Goal: Transaction & Acquisition: Purchase product/service

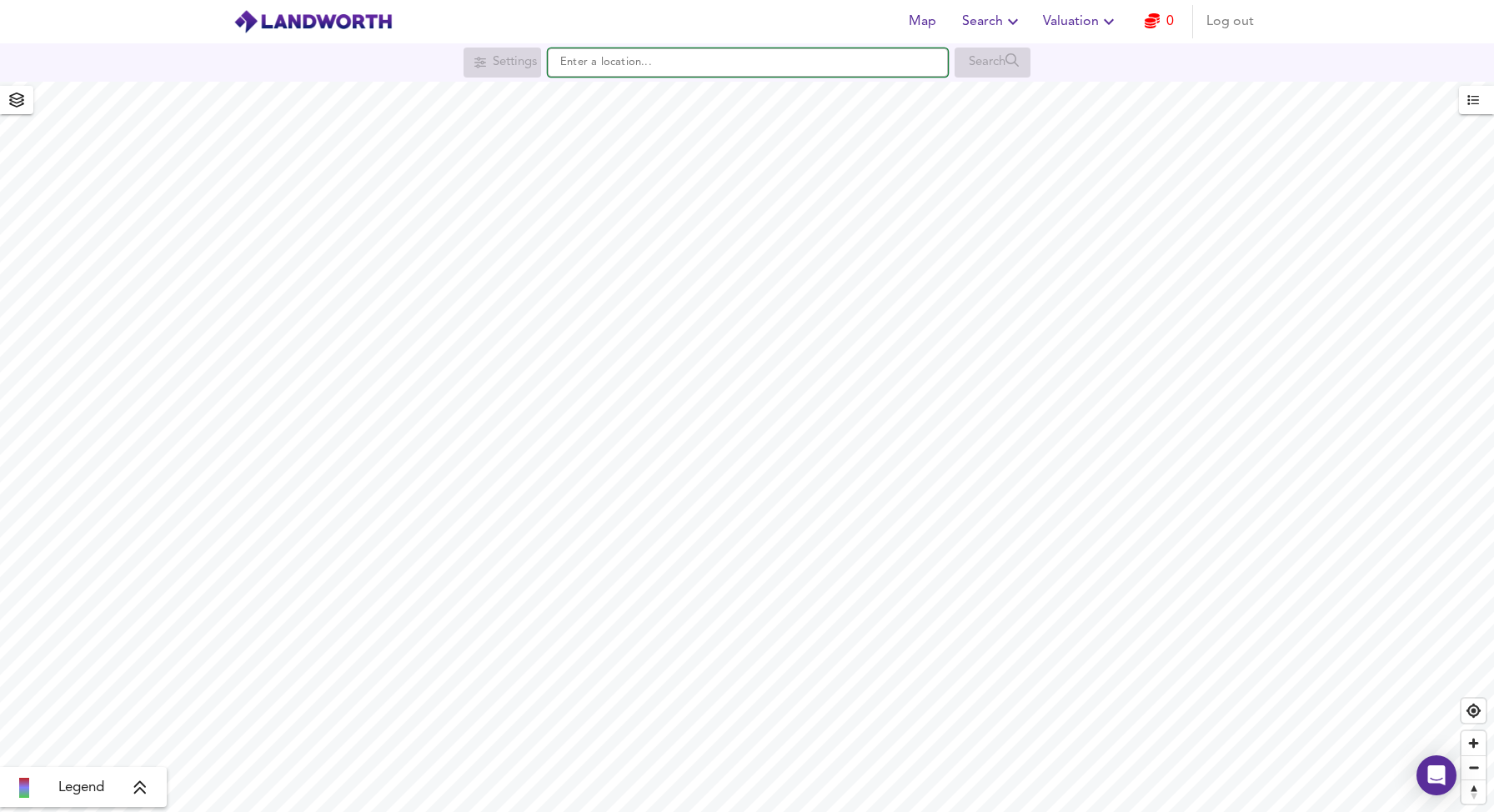
click at [618, 74] on input "text" at bounding box center [748, 63] width 400 height 28
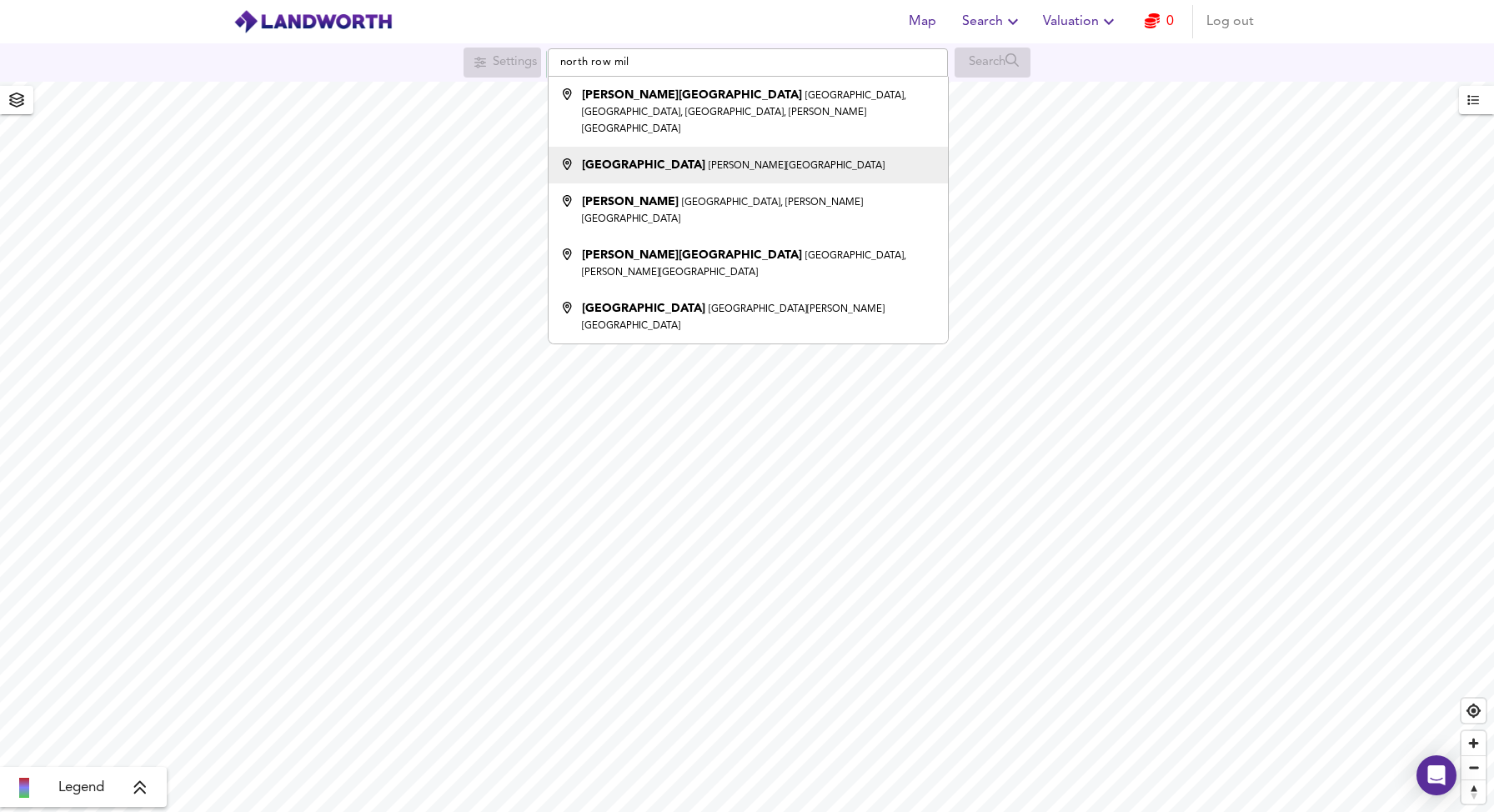
click at [709, 161] on small "[PERSON_NAME][GEOGRAPHIC_DATA]" at bounding box center [797, 166] width 176 height 10
type input "[GEOGRAPHIC_DATA], [PERSON_NAME][GEOGRAPHIC_DATA]"
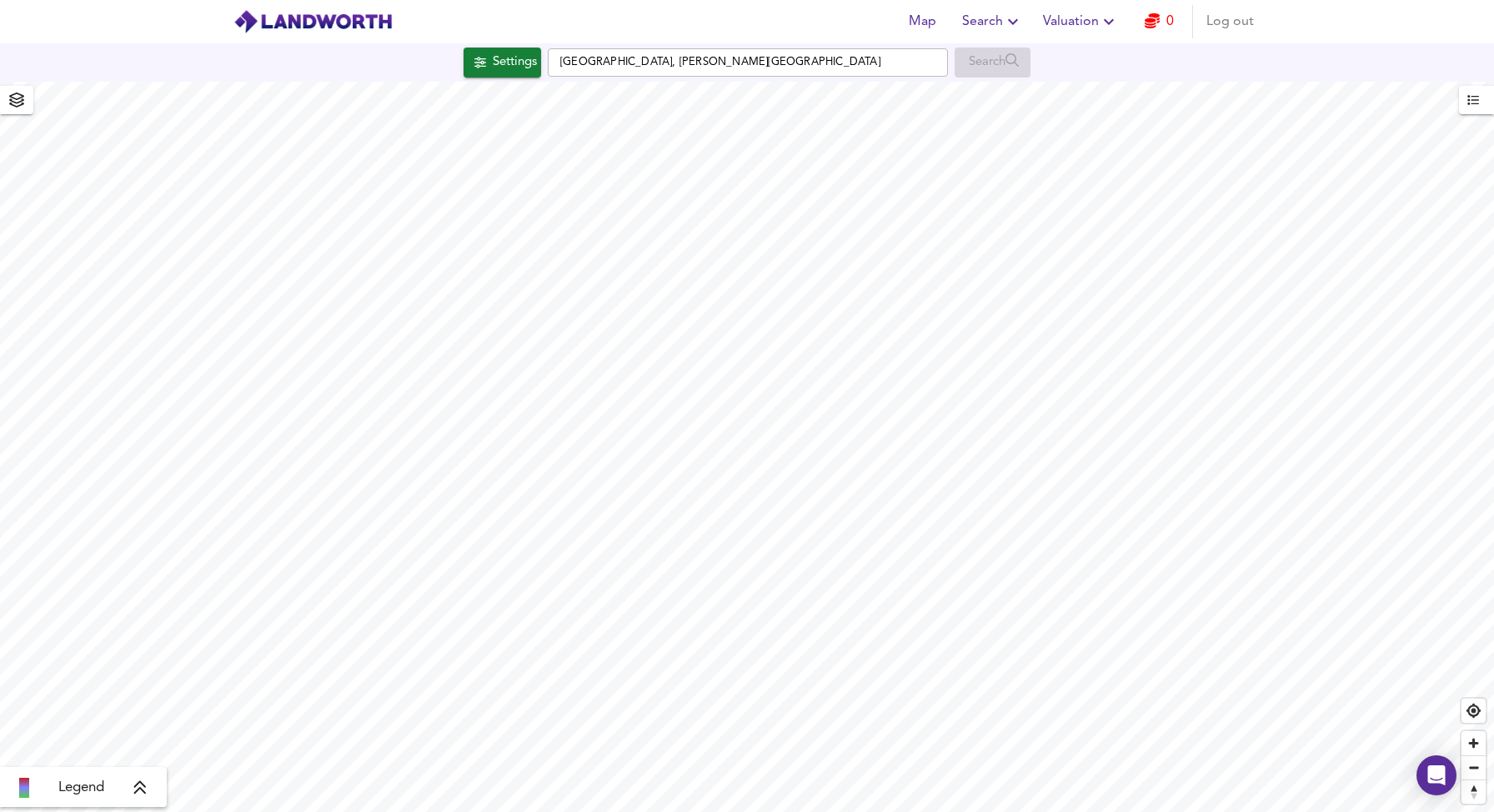
checkbox input "false"
checkbox input "true"
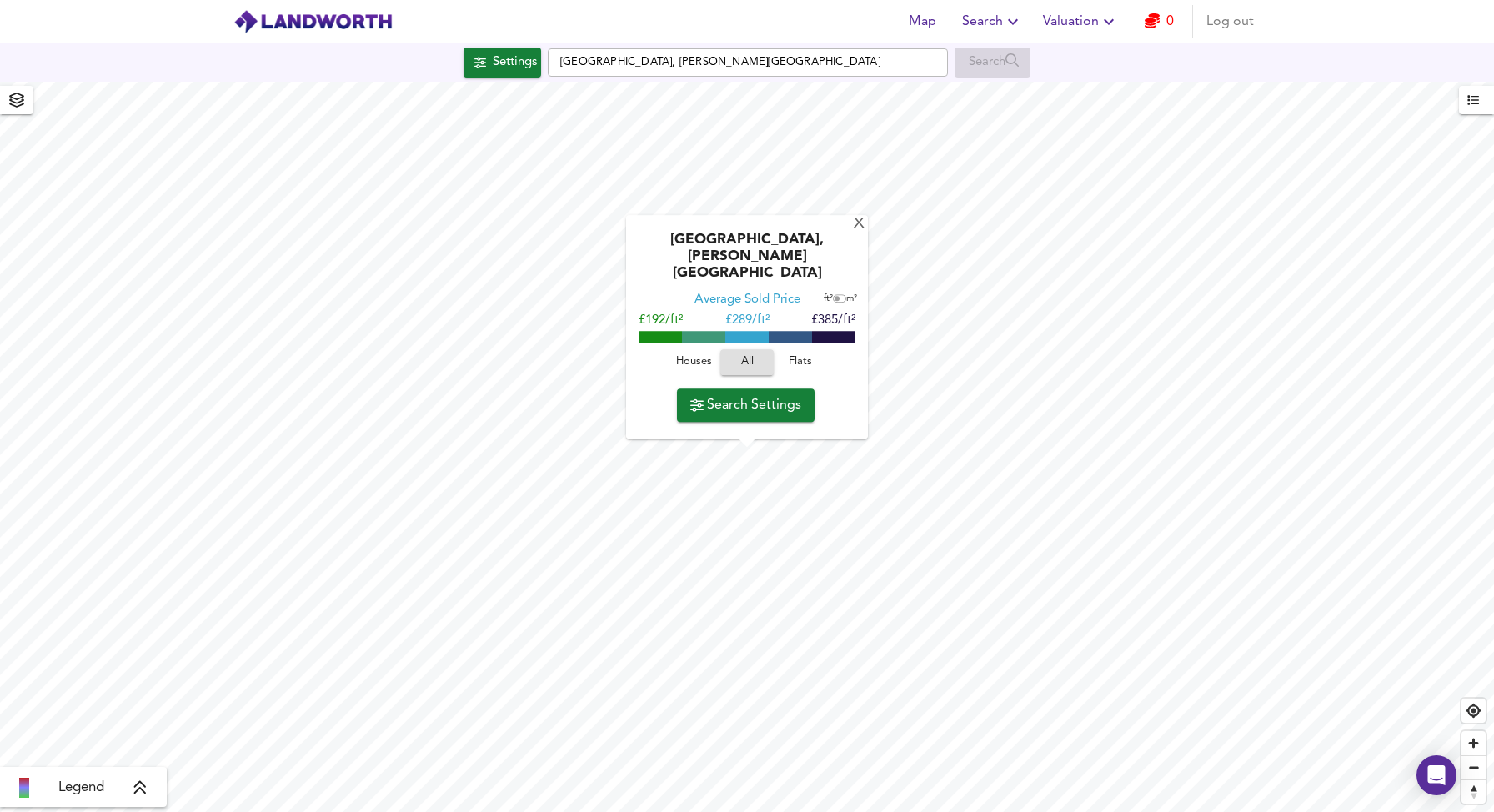
click at [804, 360] on span "Flats" at bounding box center [800, 363] width 45 height 19
click at [793, 397] on span "Search Settings" at bounding box center [746, 405] width 111 height 24
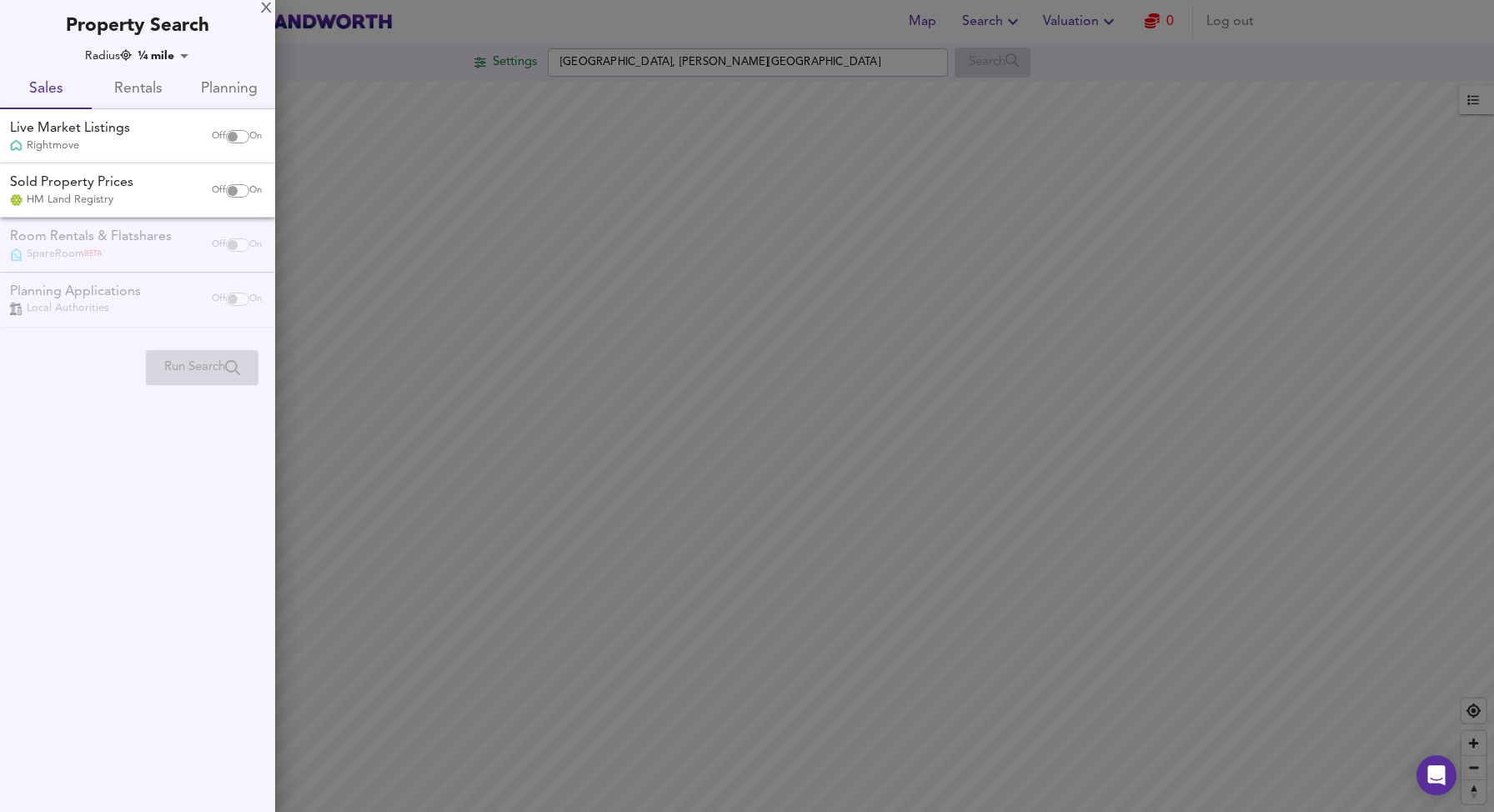
click at [155, 82] on span "Rentals" at bounding box center [137, 89] width 71 height 26
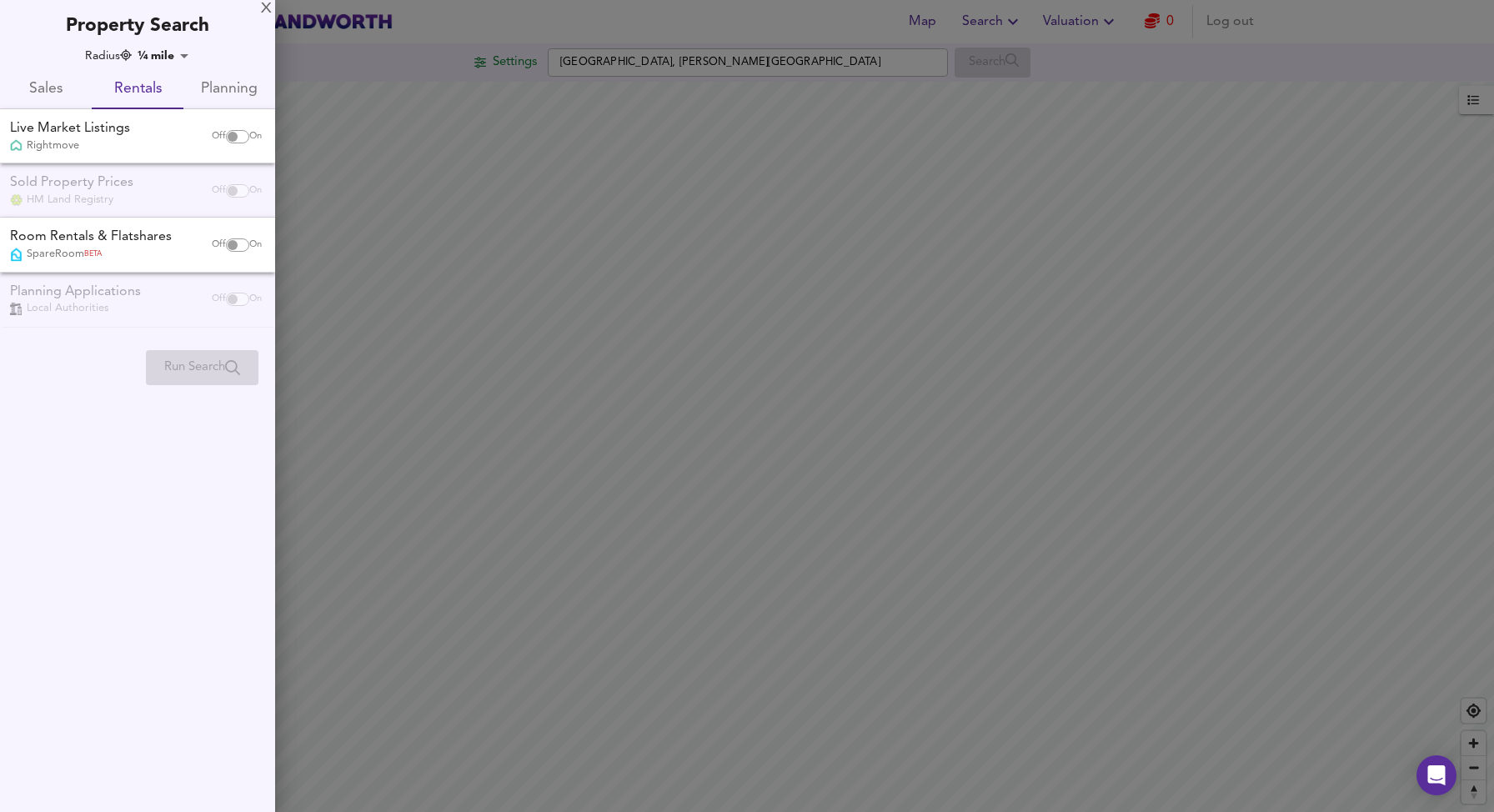
click at [55, 90] on span "Sales" at bounding box center [45, 89] width 71 height 26
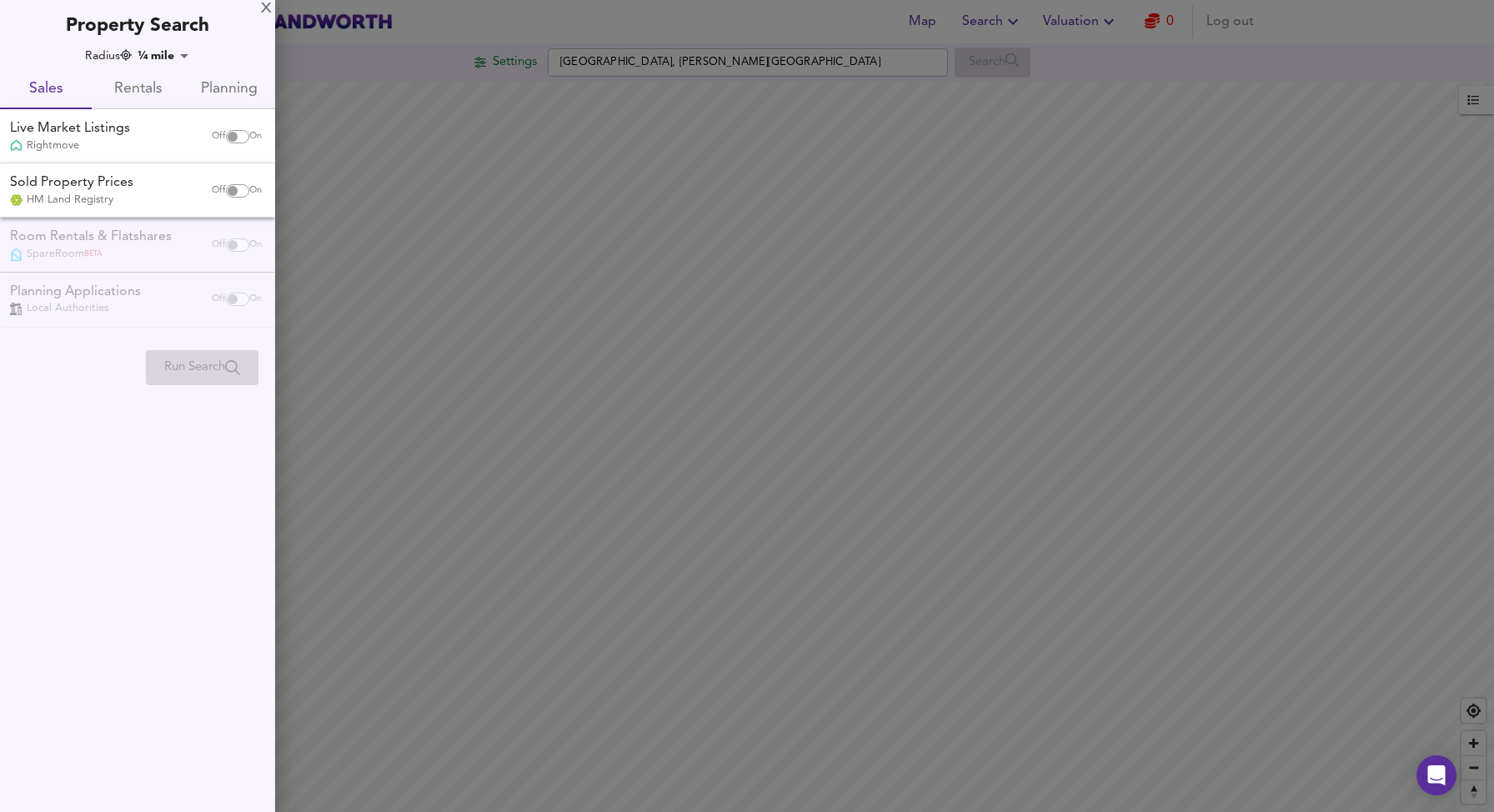
click at [234, 134] on input "checkbox" at bounding box center [232, 137] width 40 height 13
checkbox input "true"
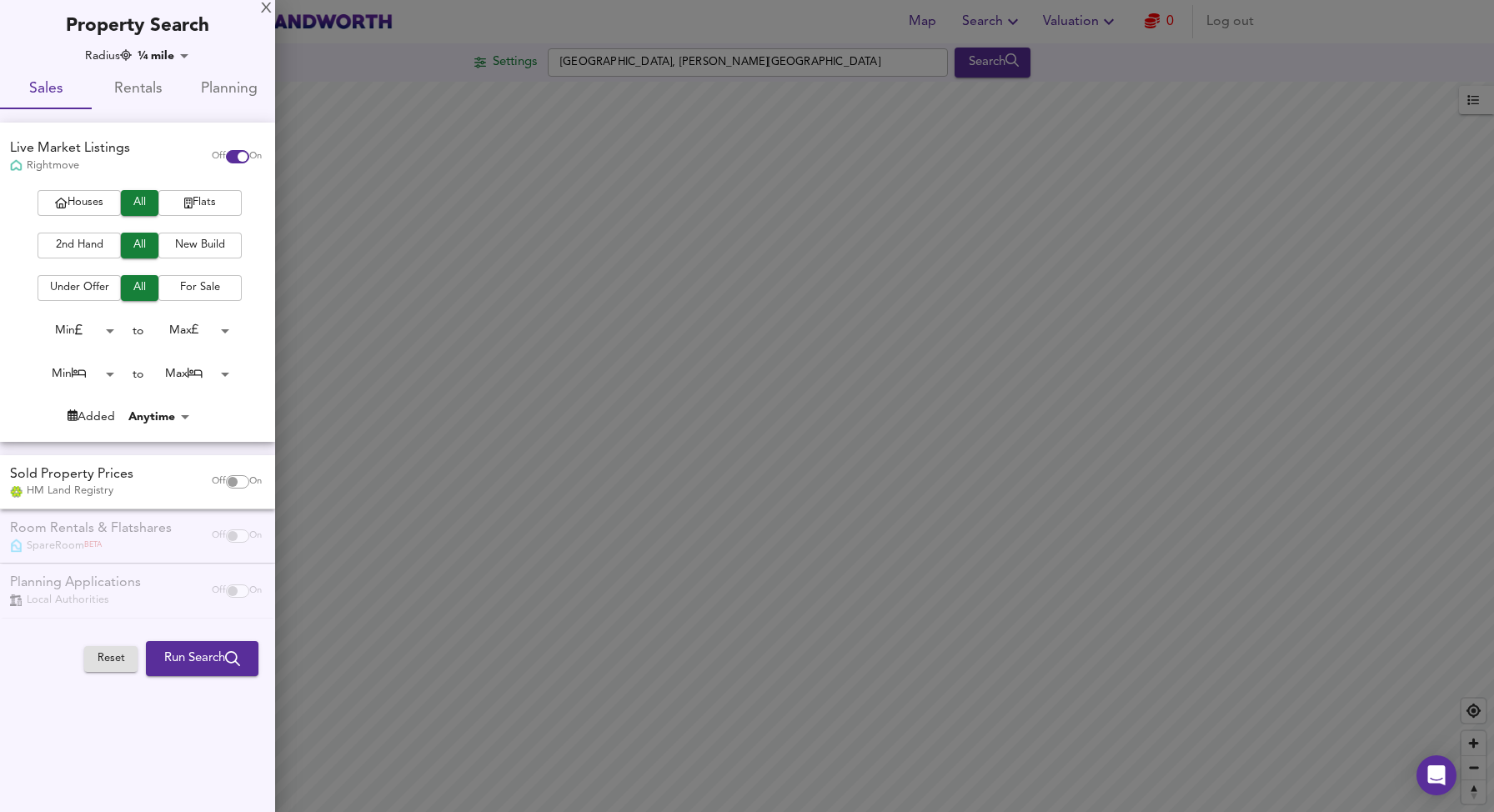
click at [234, 481] on input "checkbox" at bounding box center [232, 482] width 40 height 13
checkbox input "true"
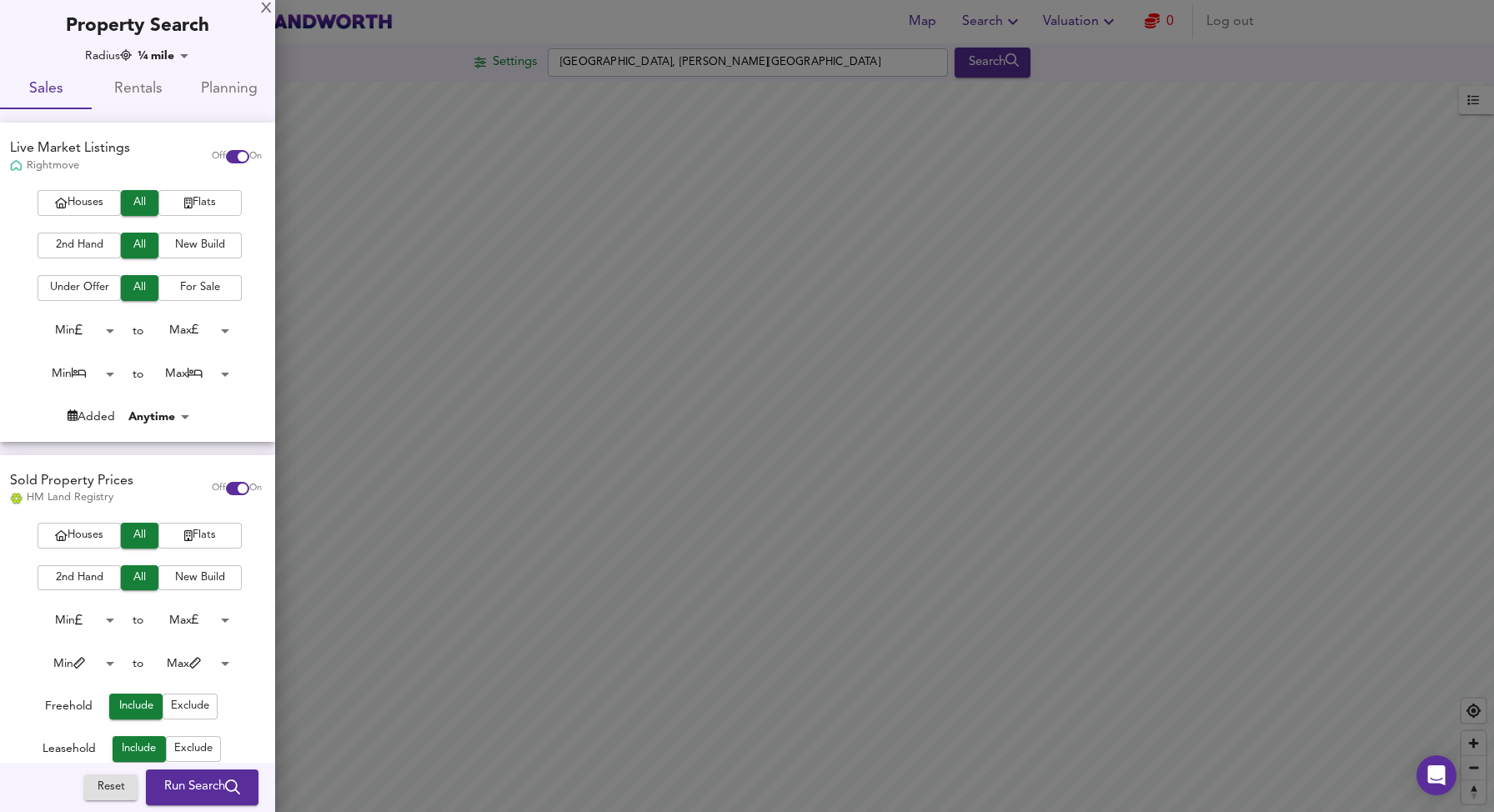
click at [192, 206] on span "Flats" at bounding box center [200, 203] width 67 height 19
click at [183, 55] on body "Map Search Valuation 0 Log out Settings North Row, Milton Keynes Search Legend …" at bounding box center [747, 406] width 1494 height 812
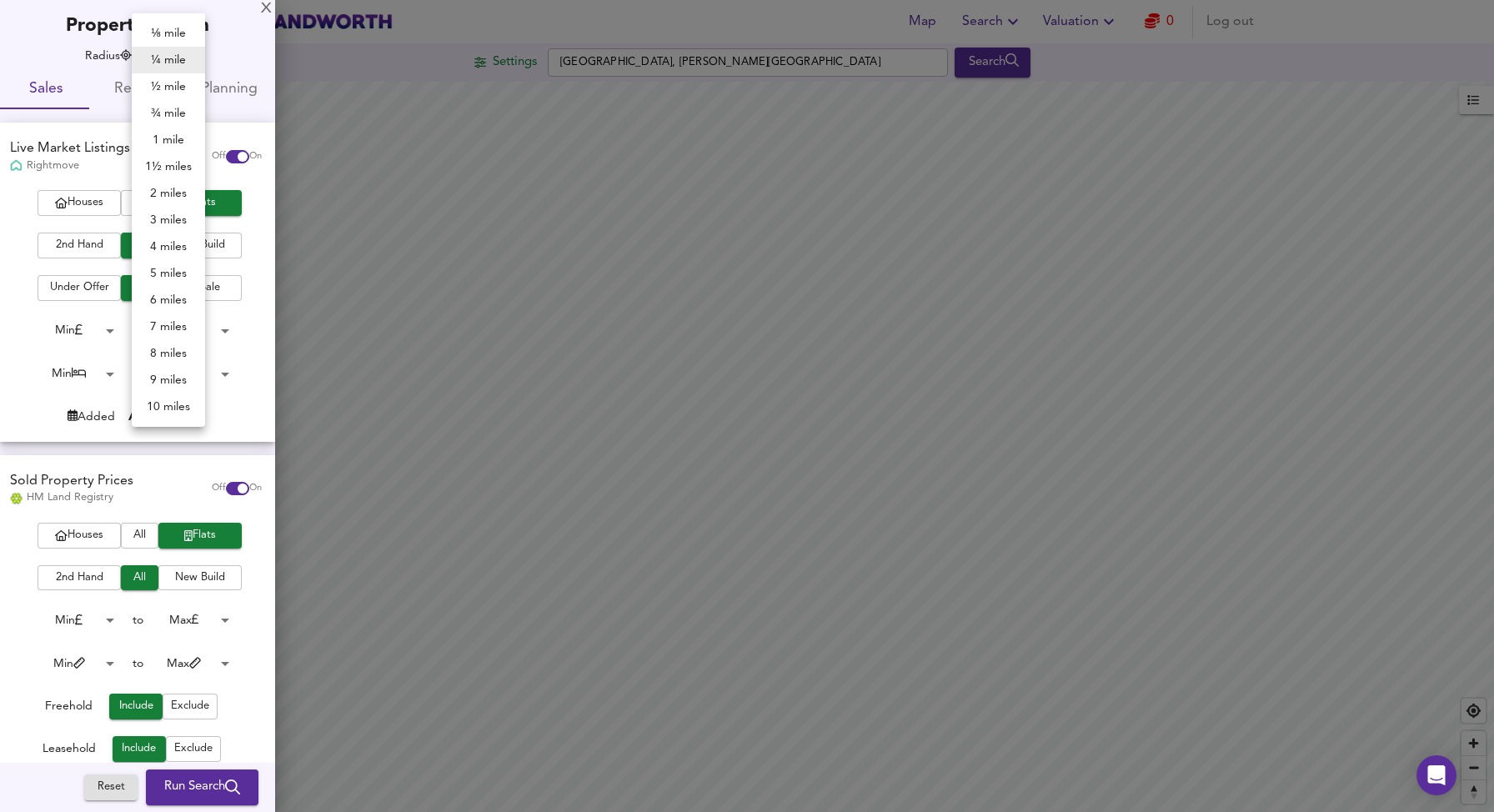
click at [172, 93] on li "½ mile" at bounding box center [168, 86] width 73 height 26
type input "805"
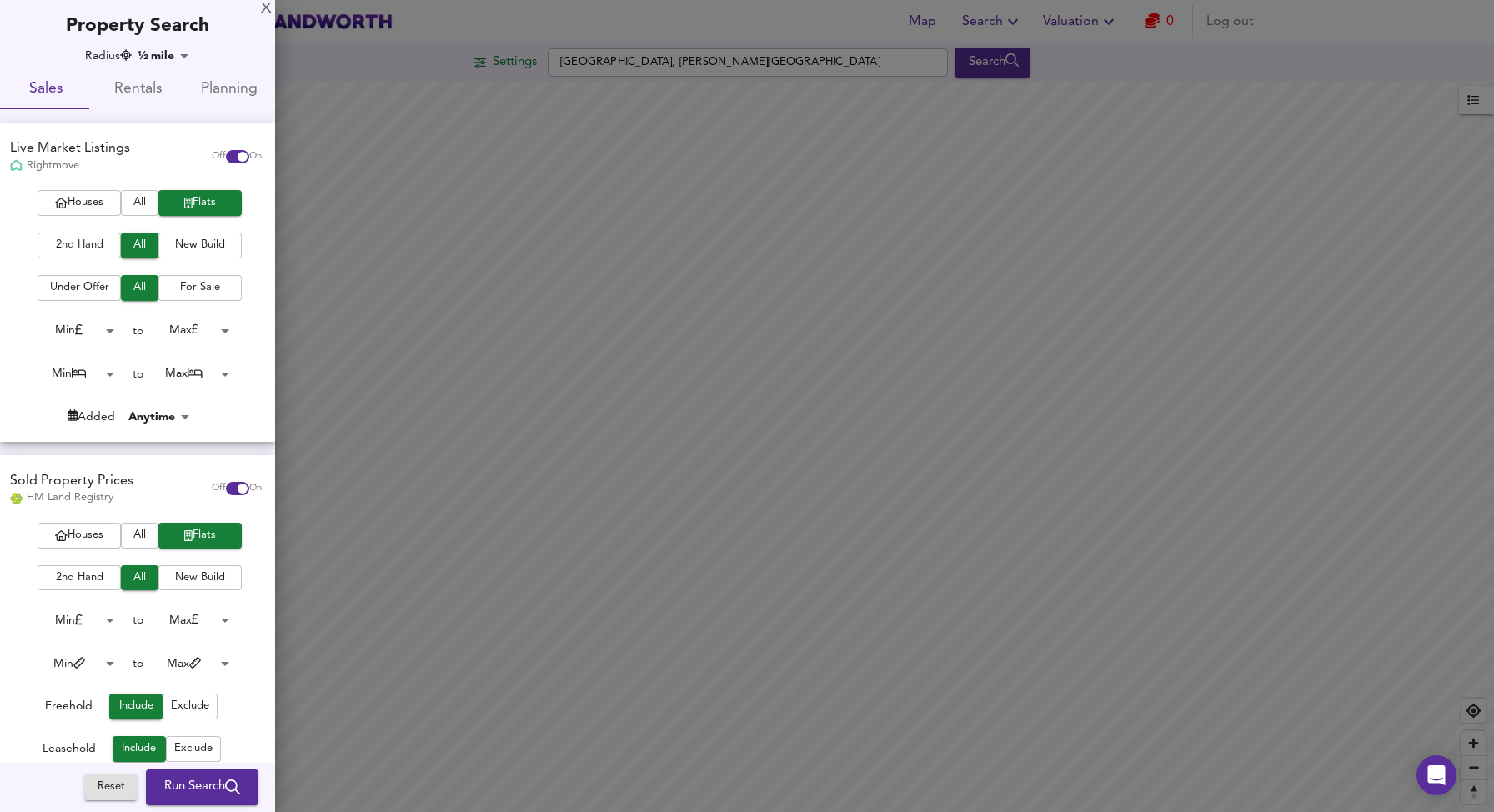
click at [181, 55] on body "Map Search Valuation 0 Log out Settings North Row, Milton Keynes Search Legend …" at bounding box center [747, 406] width 1494 height 812
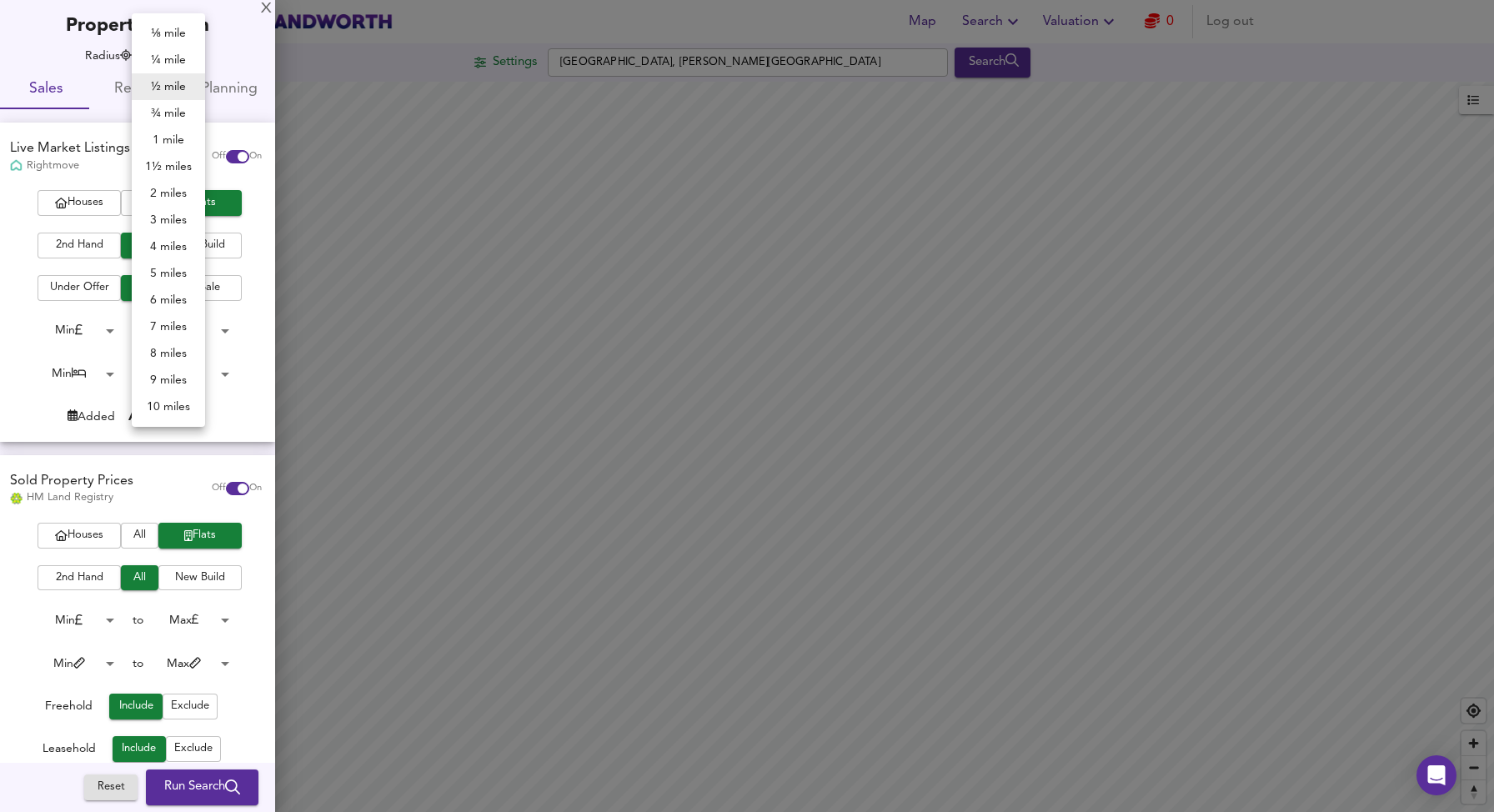
click at [265, 8] on div at bounding box center [747, 406] width 1494 height 812
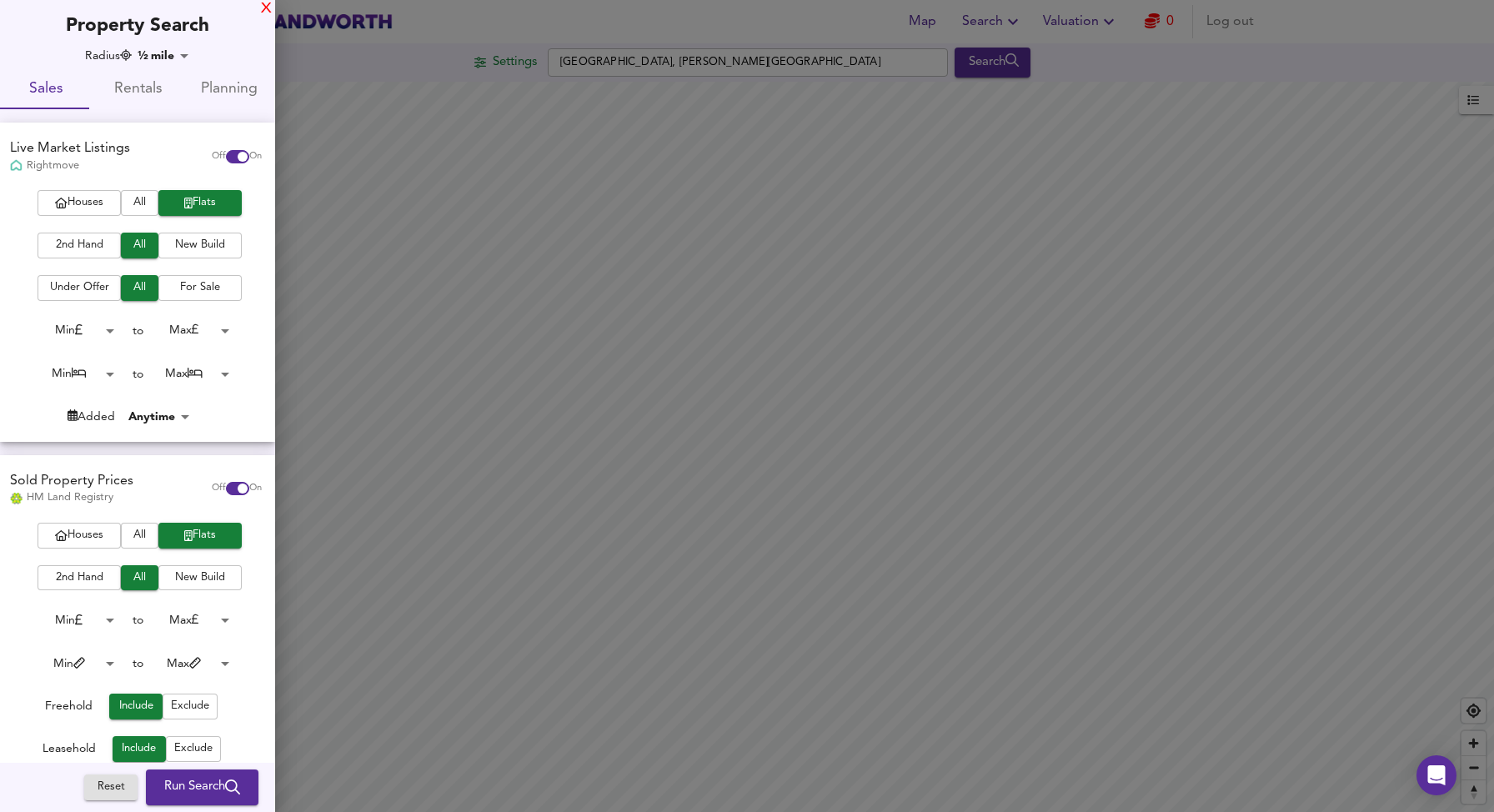
click at [271, 10] on div "X" at bounding box center [266, 9] width 11 height 11
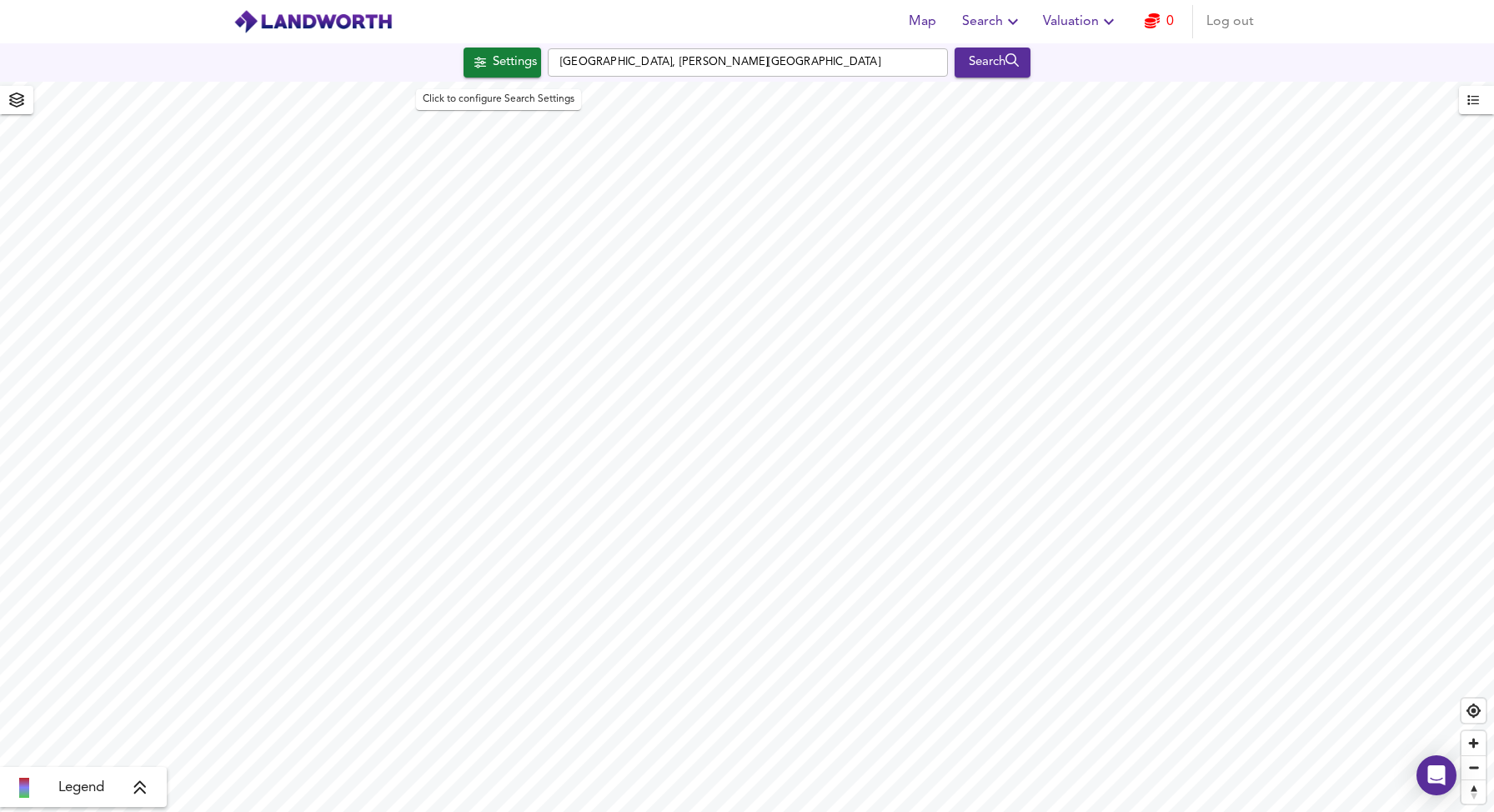
click at [492, 55] on div "Settings" at bounding box center [514, 63] width 44 height 22
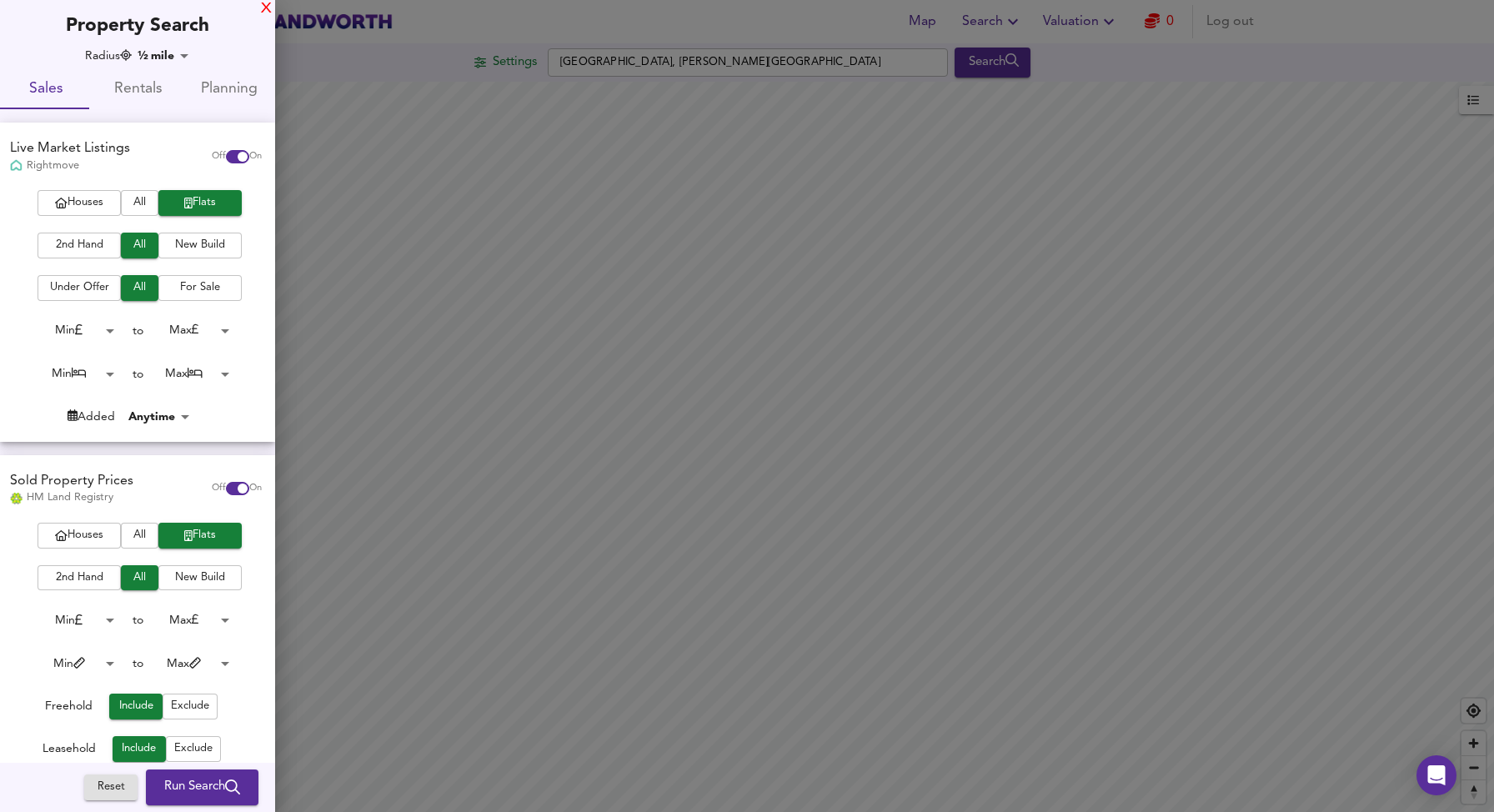
click at [263, 4] on div "X" at bounding box center [266, 9] width 11 height 11
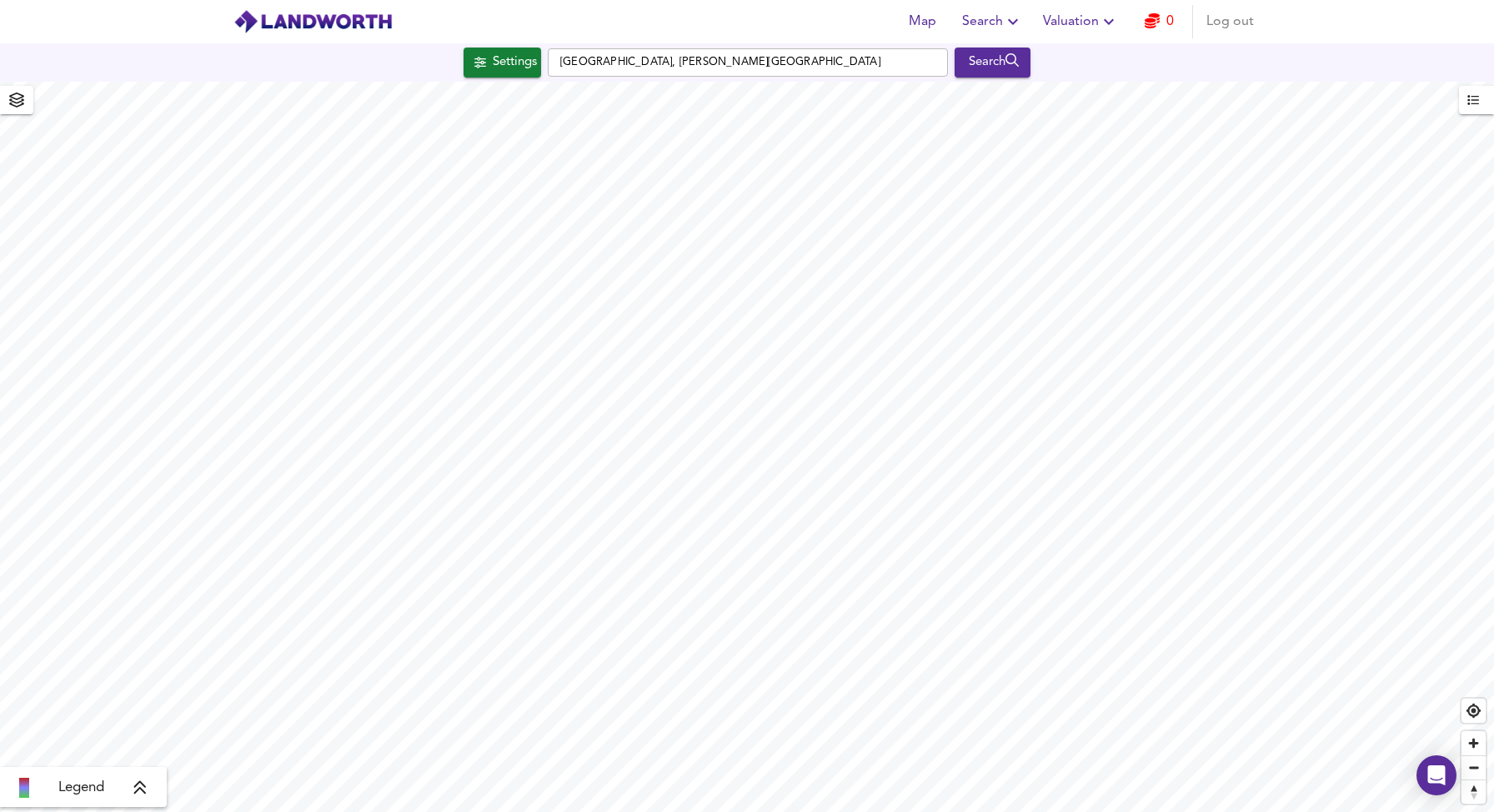
click at [1008, 24] on icon "button" at bounding box center [1013, 21] width 20 height 20
click at [1005, 57] on li "New Search" at bounding box center [993, 60] width 165 height 30
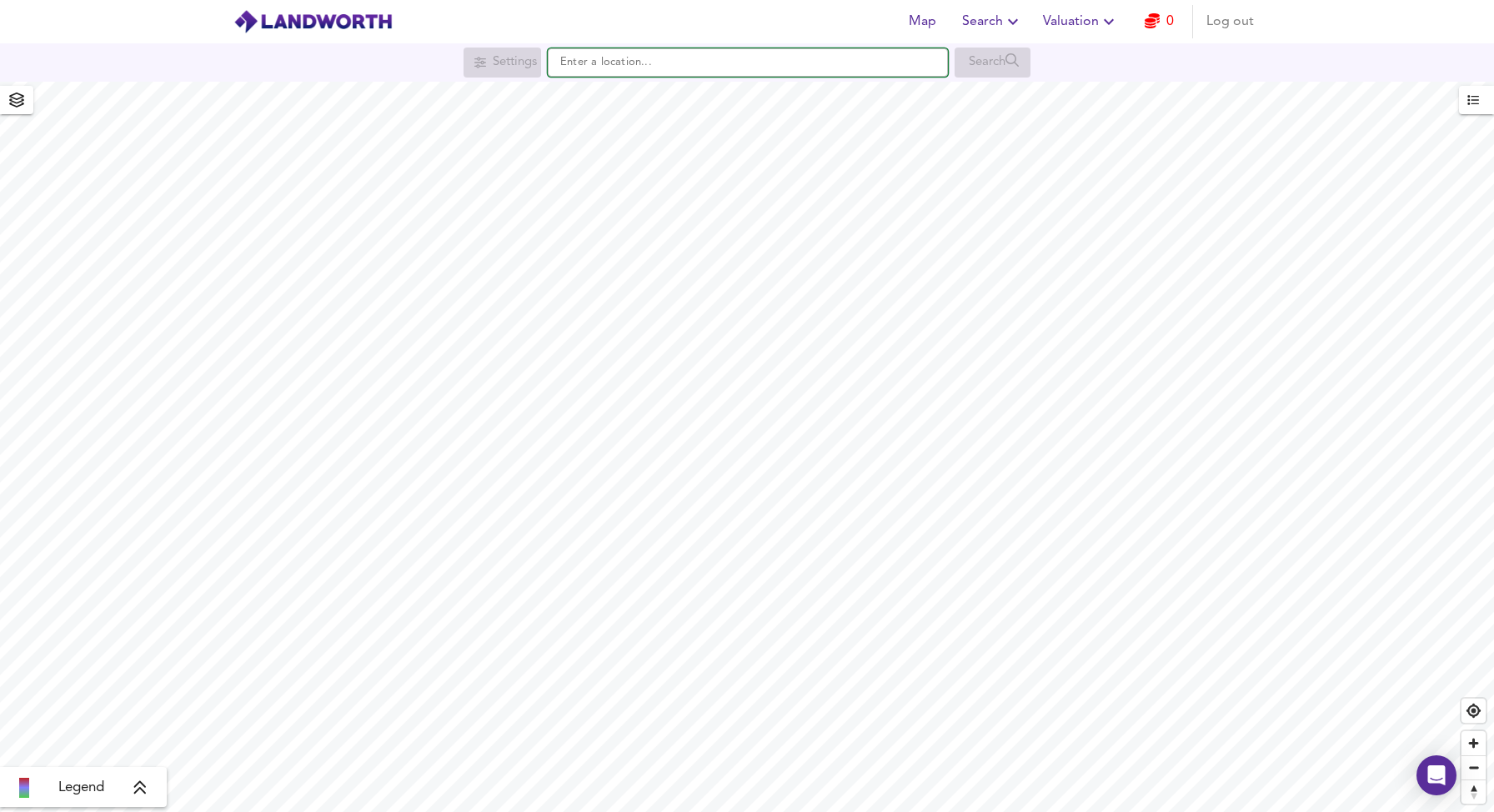
click at [692, 65] on input "text" at bounding box center [748, 63] width 400 height 28
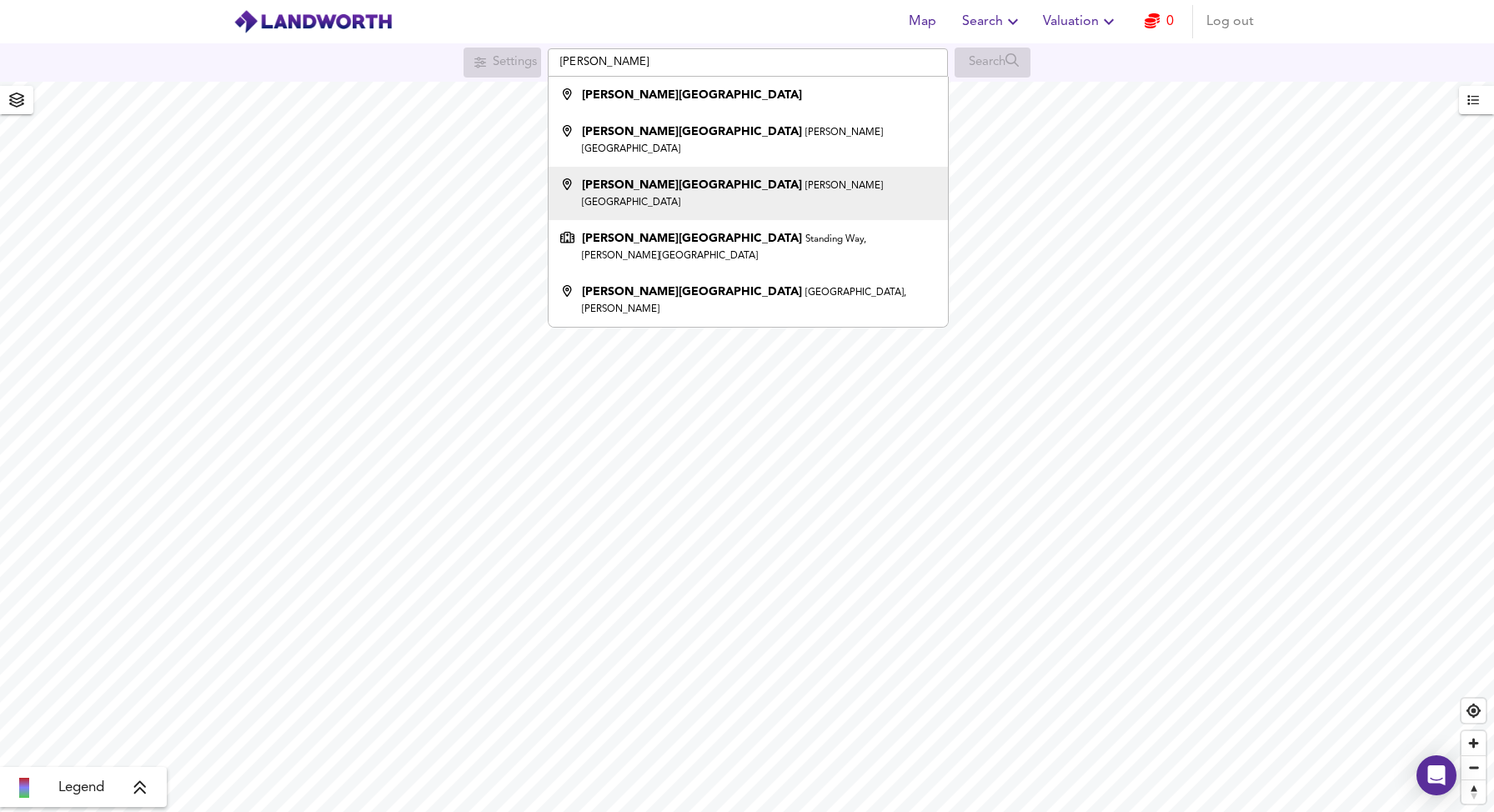
click at [717, 177] on div "[PERSON_NAME][GEOGRAPHIC_DATA] [PERSON_NAME][GEOGRAPHIC_DATA]" at bounding box center [758, 194] width 353 height 33
type input "[PERSON_NAME][GEOGRAPHIC_DATA], [PERSON_NAME][GEOGRAPHIC_DATA]"
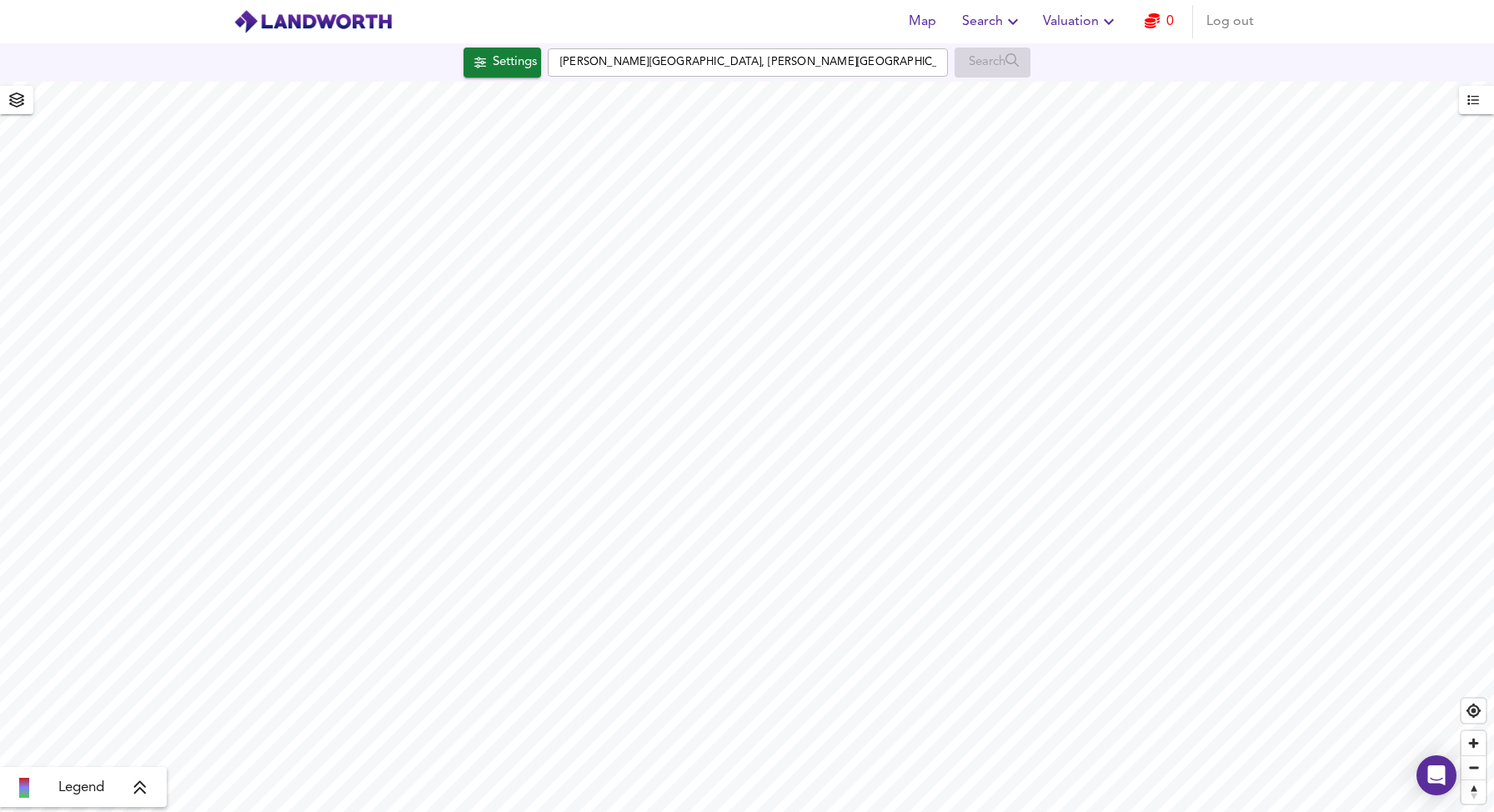
checkbox input "false"
checkbox input "true"
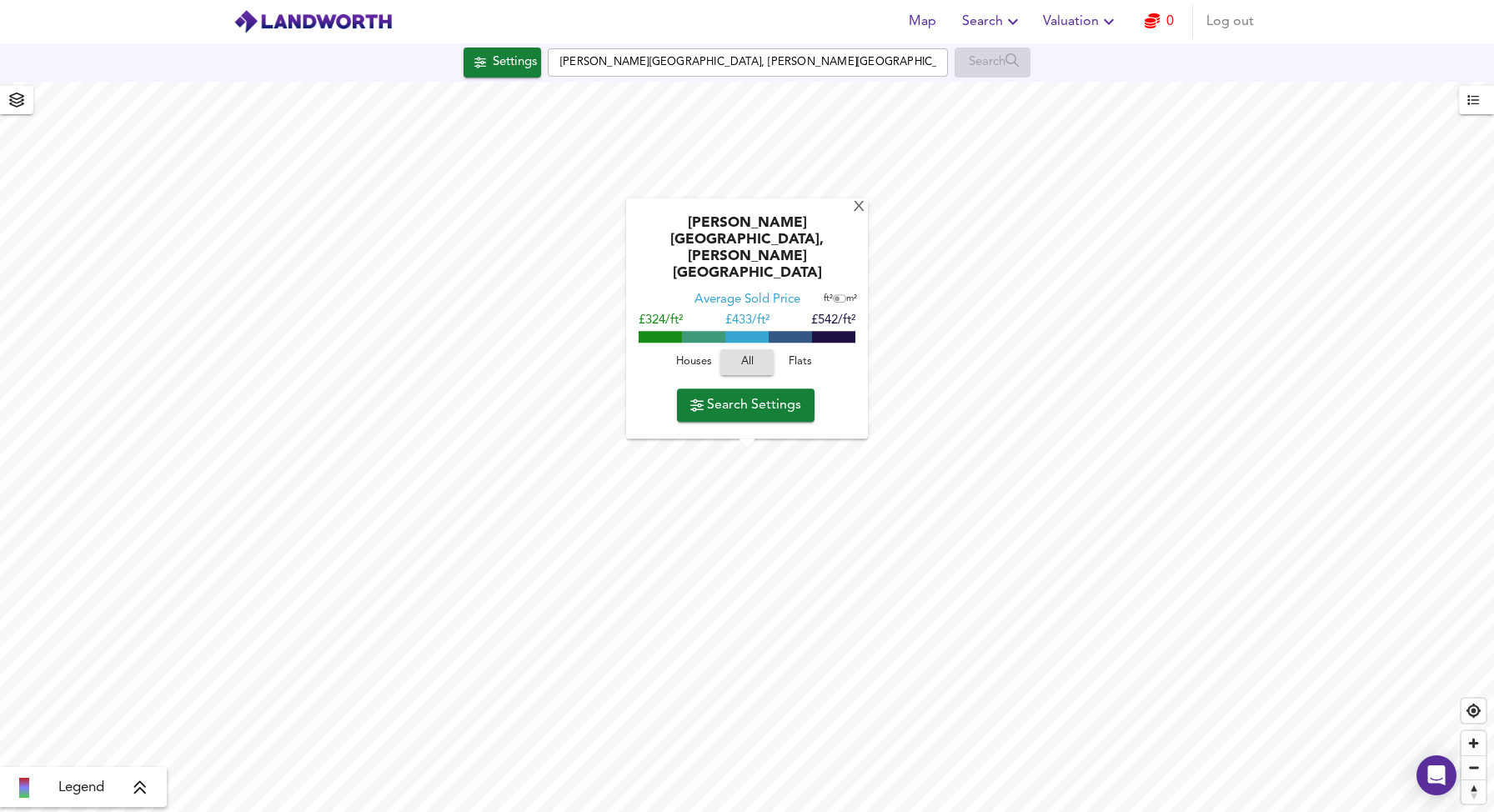
click at [21, 109] on span "button" at bounding box center [17, 100] width 26 height 24
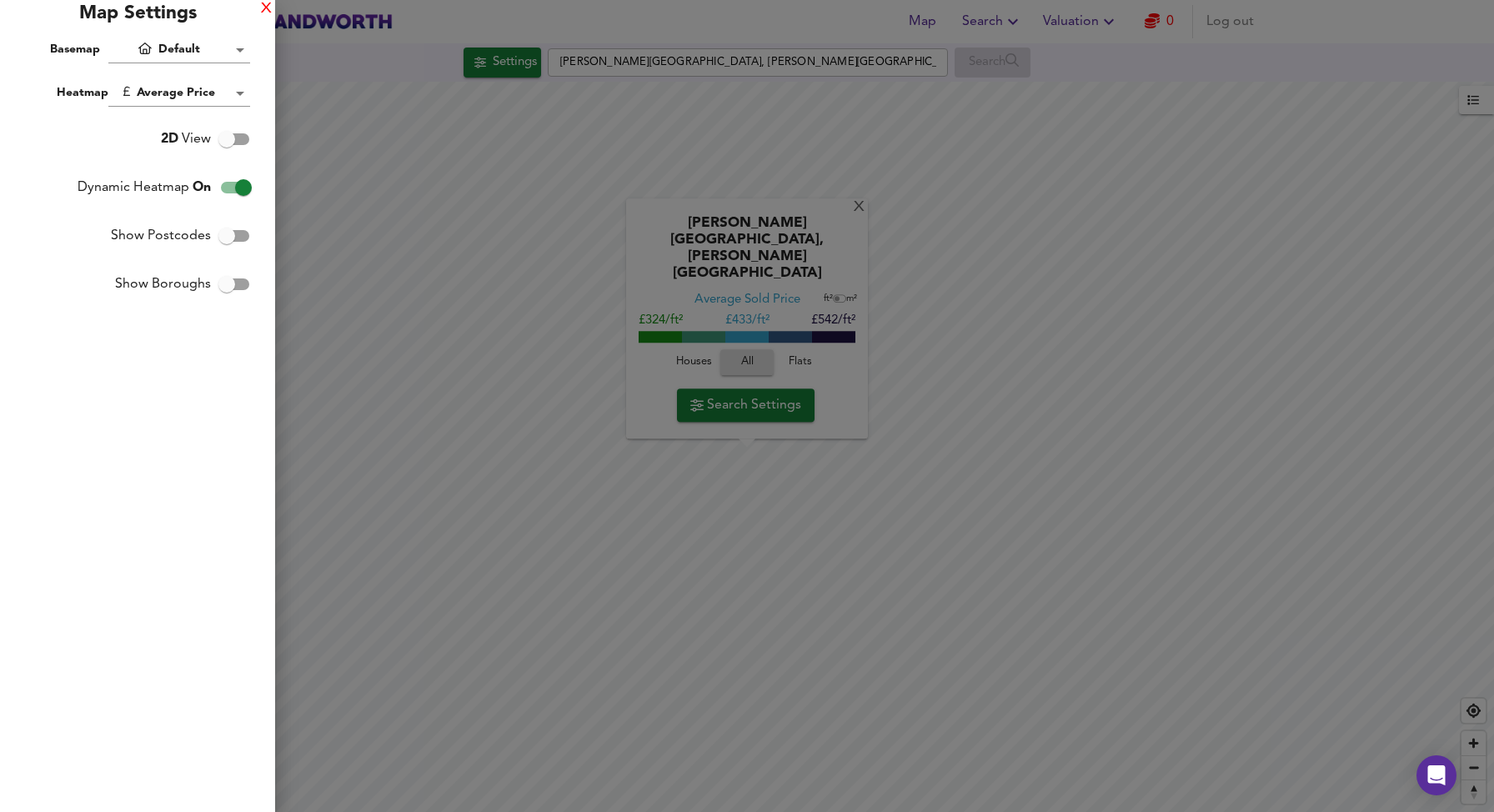
click at [264, 4] on div "X" at bounding box center [266, 9] width 11 height 11
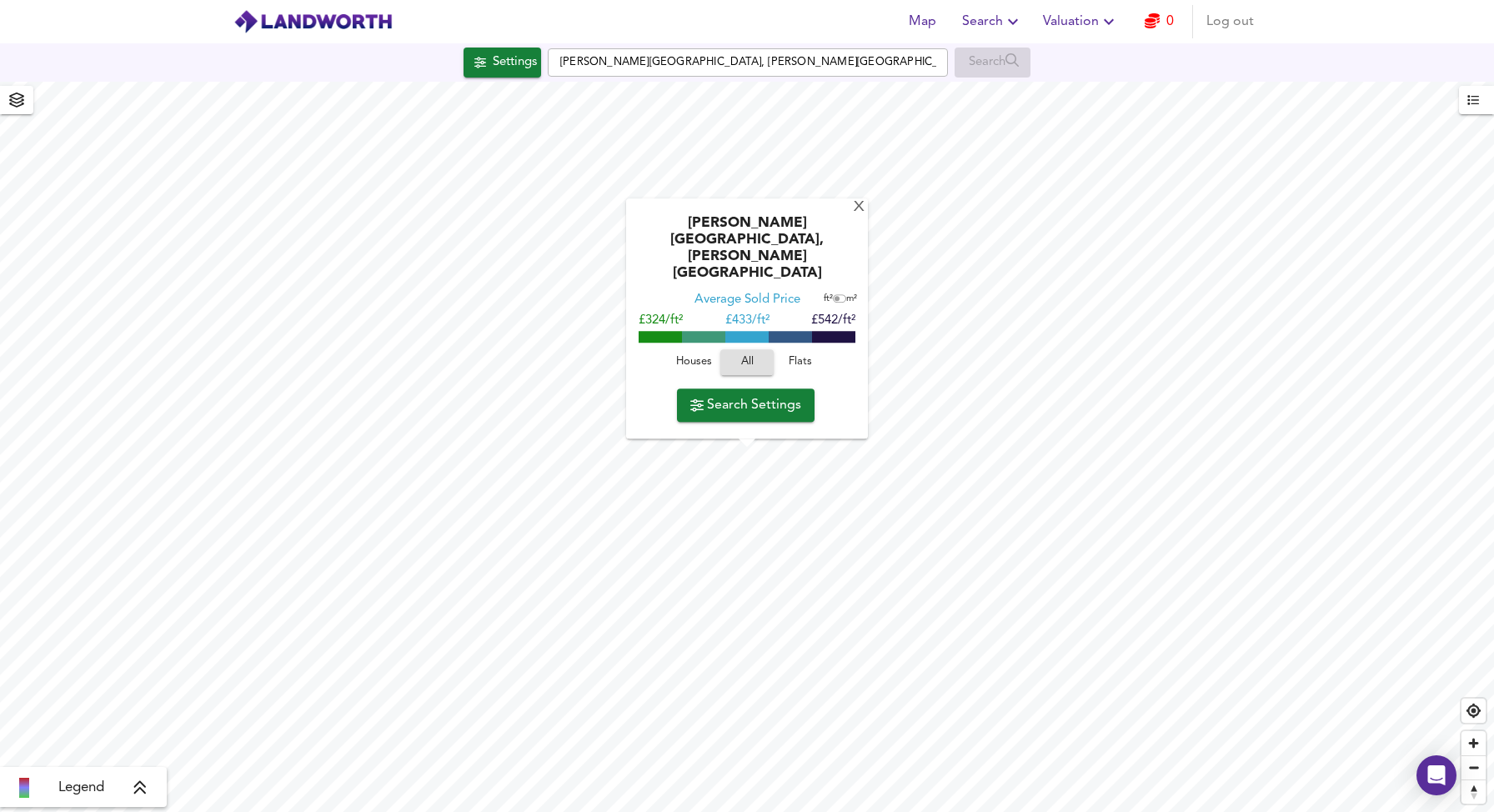
click at [811, 357] on span "Flats" at bounding box center [800, 363] width 45 height 19
click at [755, 357] on span "All" at bounding box center [747, 363] width 45 height 19
click at [746, 405] on span "Search Settings" at bounding box center [746, 405] width 111 height 24
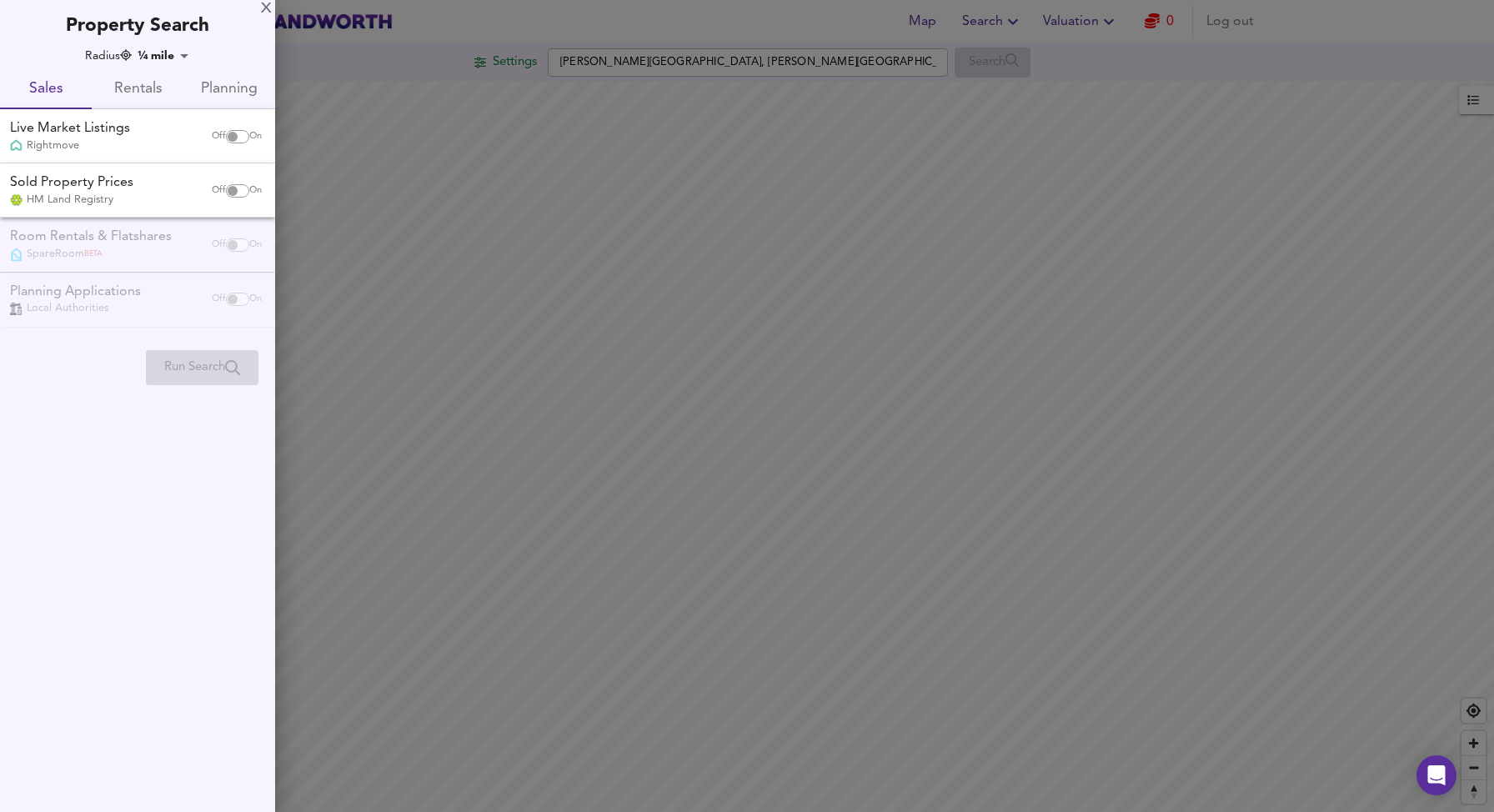
click at [178, 61] on body "Map Search Valuation 0 Log out Settings [PERSON_NAME][GEOGRAPHIC_DATA], [PERSON…" at bounding box center [747, 406] width 1494 height 812
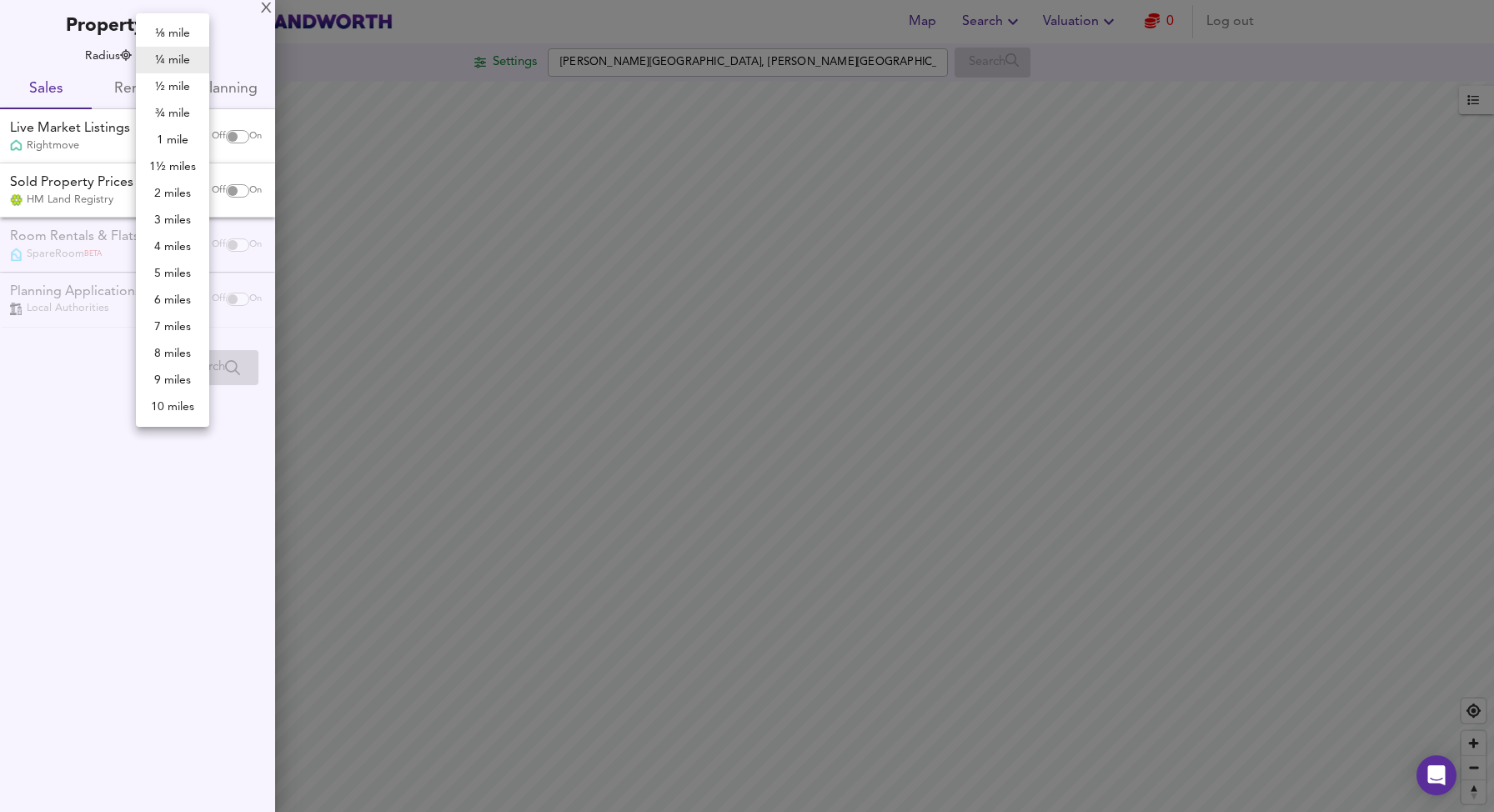
click at [173, 88] on li "½ mile" at bounding box center [172, 86] width 73 height 26
type input "805"
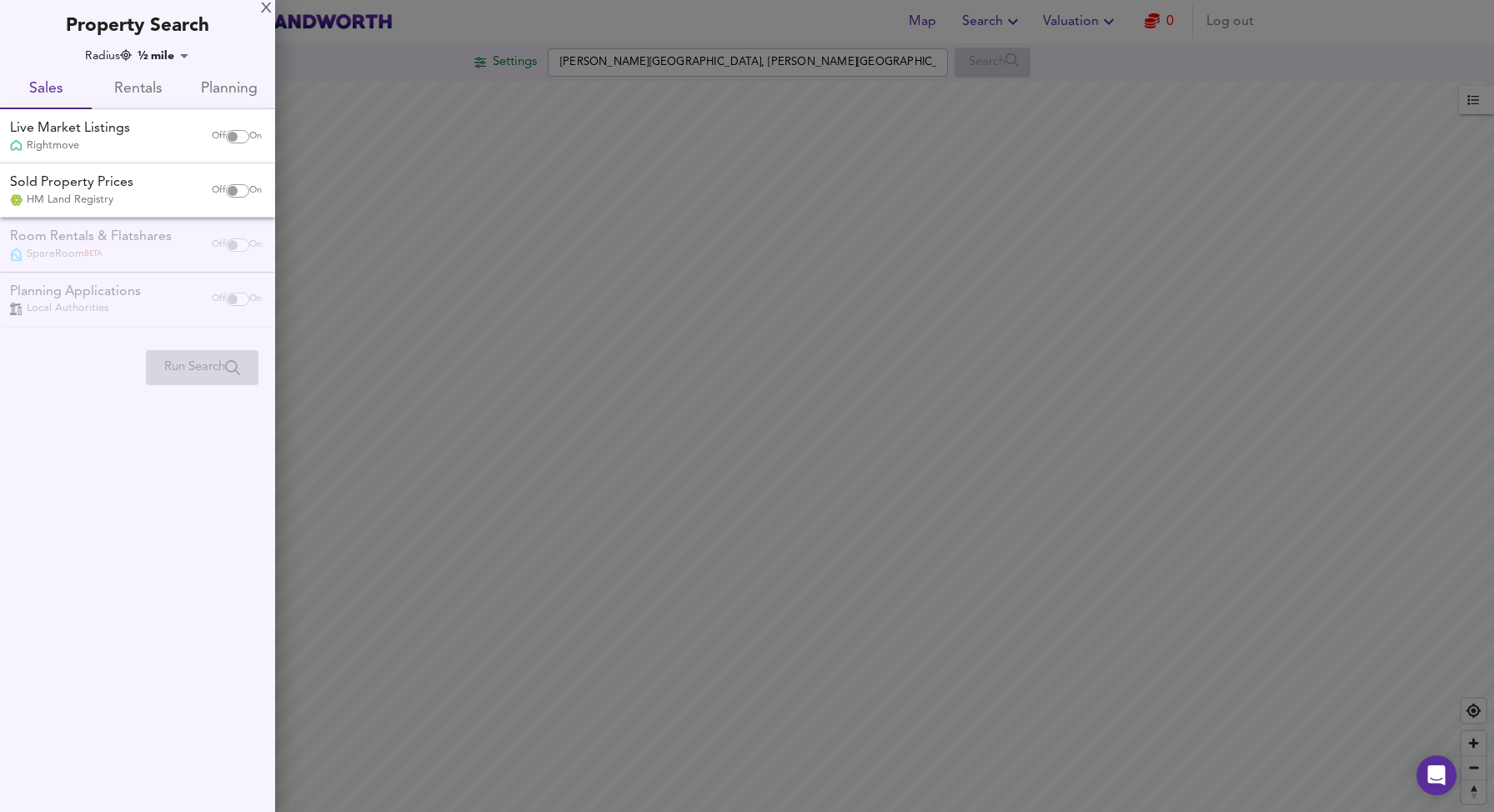
click at [219, 357] on div "Run Search" at bounding box center [203, 368] width 113 height 35
click at [233, 137] on input "checkbox" at bounding box center [232, 137] width 40 height 13
checkbox input "true"
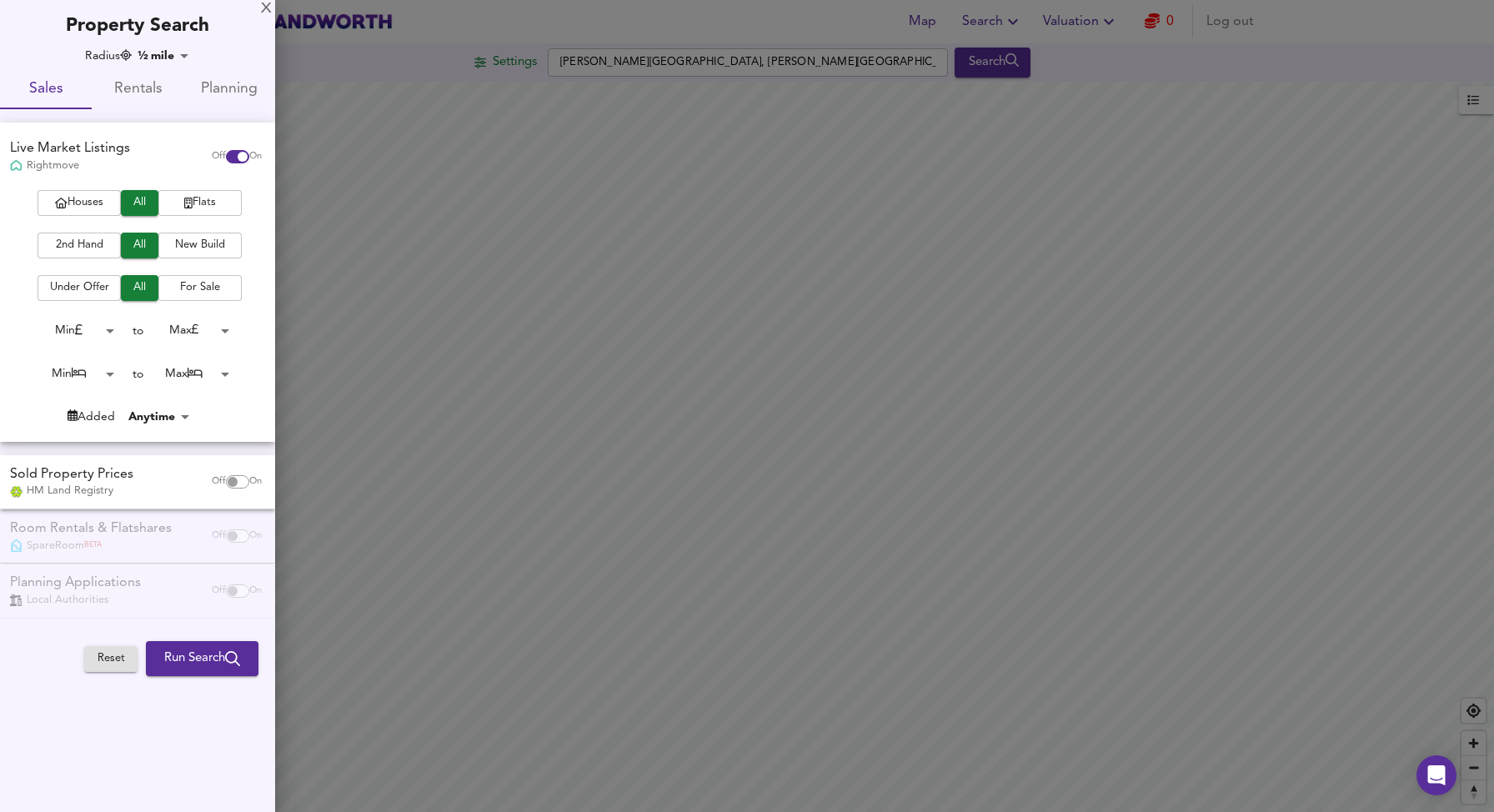
click at [116, 370] on body "Map Search Valuation 0 Log out Settings [PERSON_NAME][GEOGRAPHIC_DATA], [PERSON…" at bounding box center [747, 406] width 1494 height 812
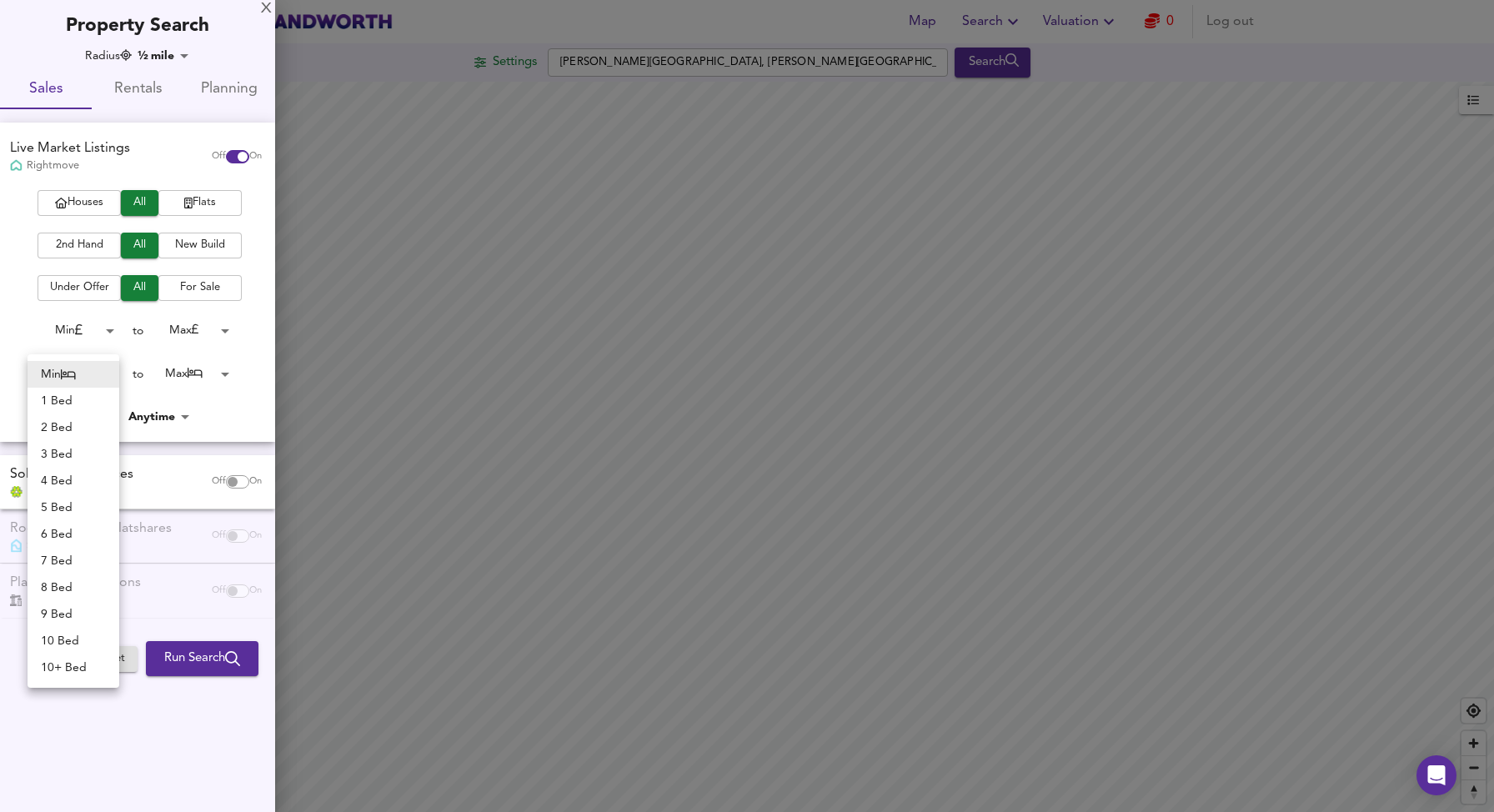
click at [91, 421] on li "2 Bed" at bounding box center [73, 427] width 92 height 26
type input "2"
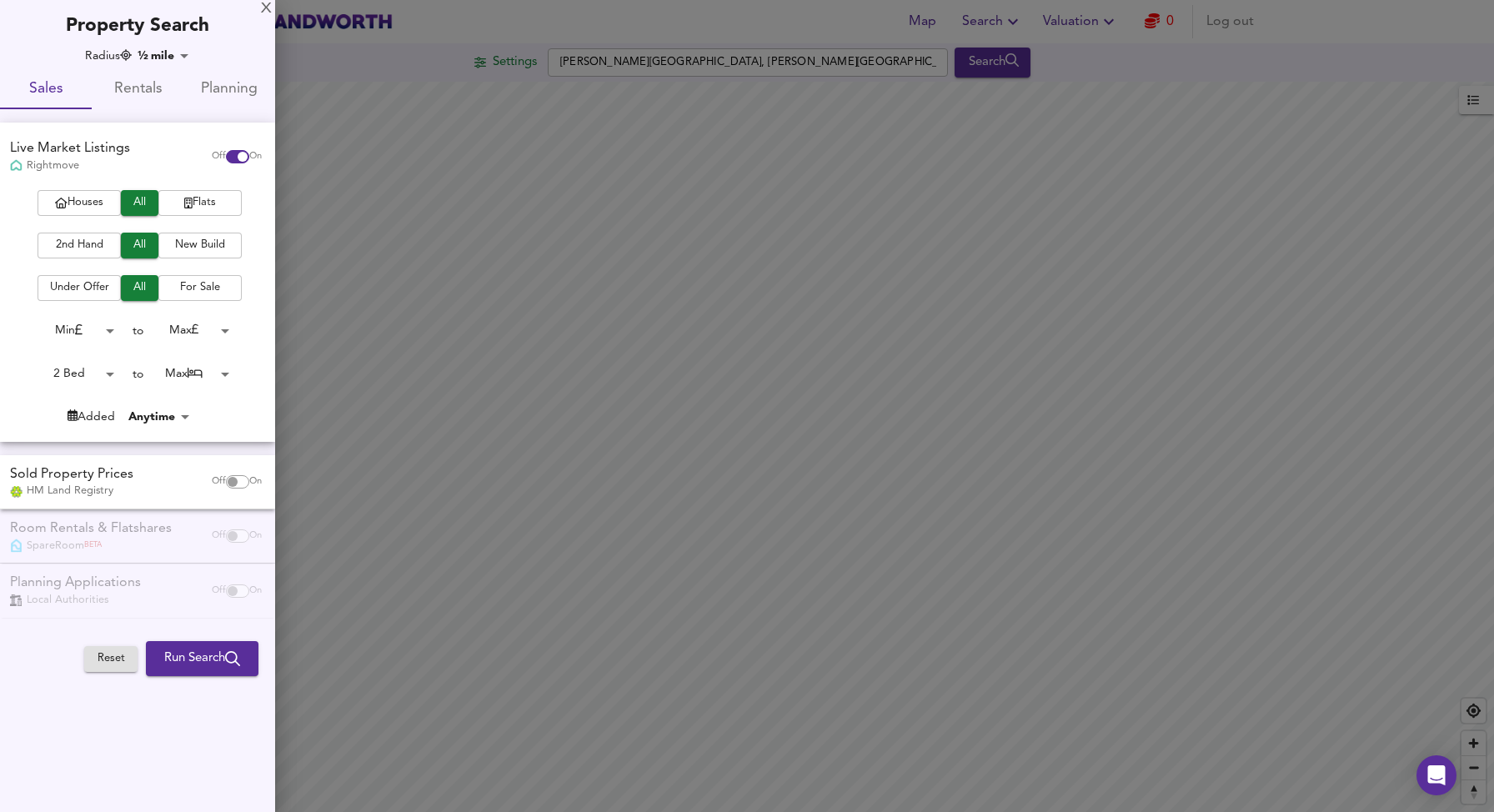
click at [196, 660] on span "Run Search" at bounding box center [202, 659] width 76 height 22
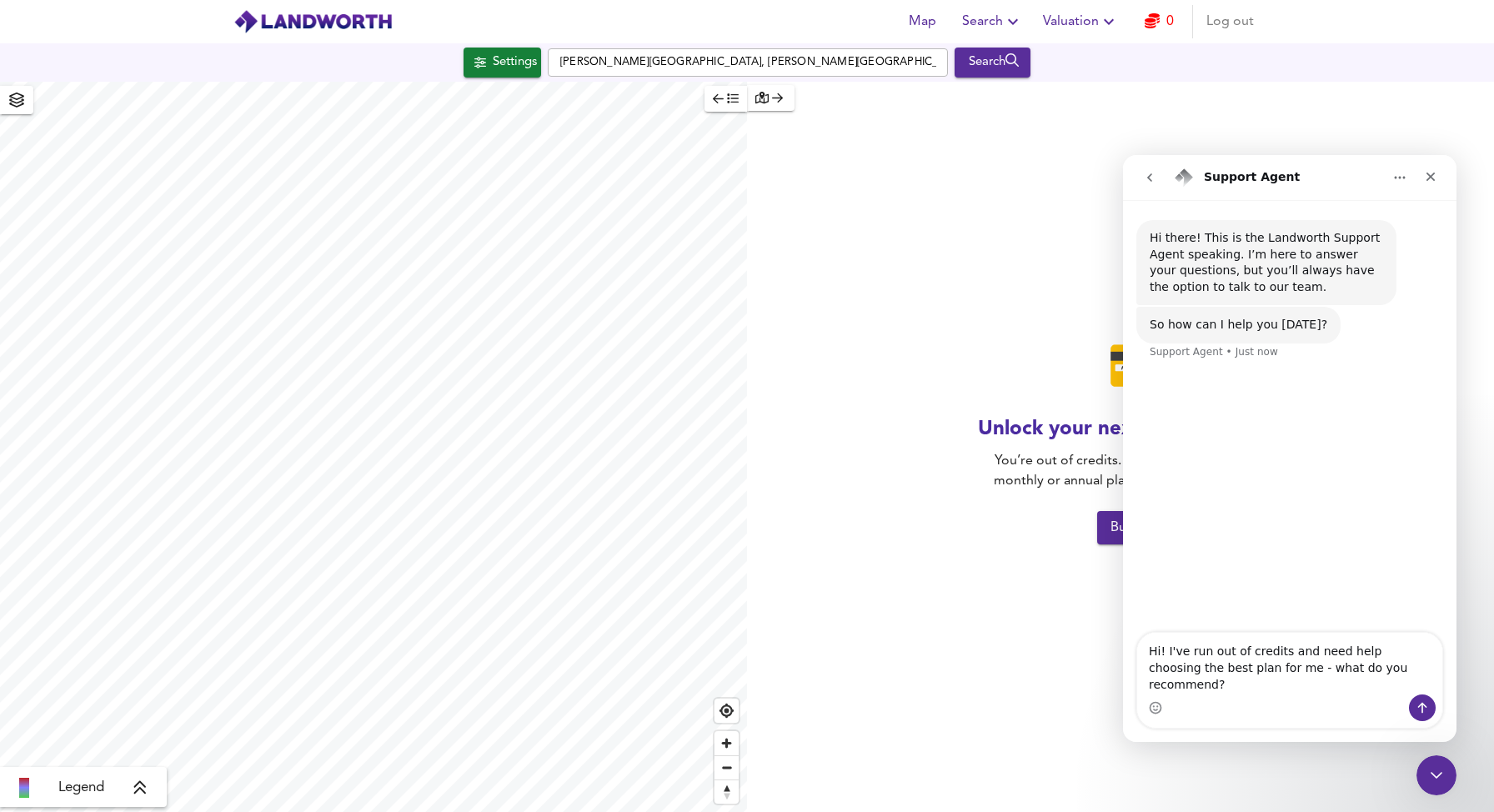
click at [736, 104] on span "button" at bounding box center [725, 99] width 26 height 19
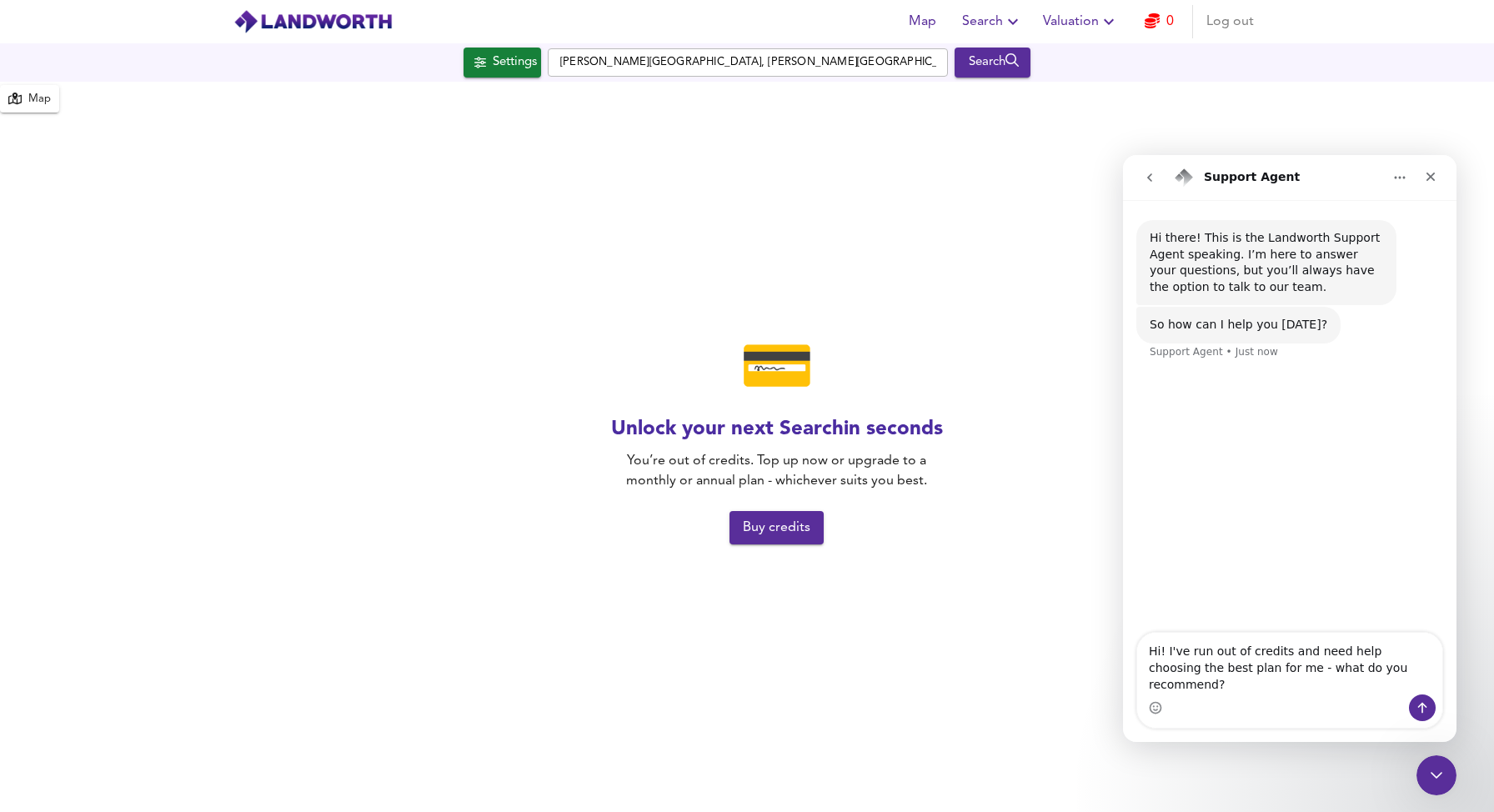
click at [795, 537] on span "Buy credits" at bounding box center [776, 528] width 68 height 24
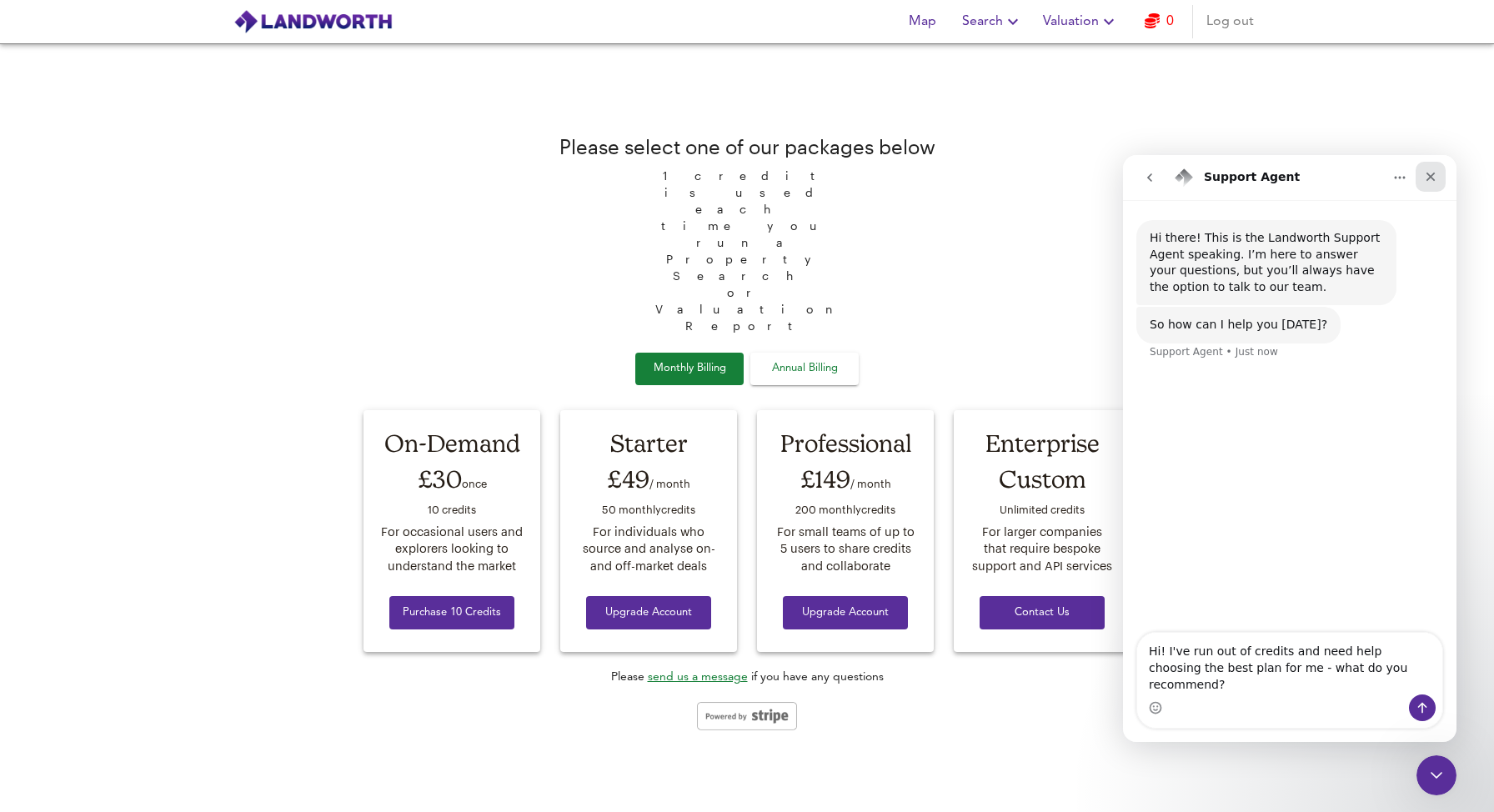
click at [1429, 173] on icon "Close" at bounding box center [1431, 176] width 13 height 13
